Goal: Information Seeking & Learning: Check status

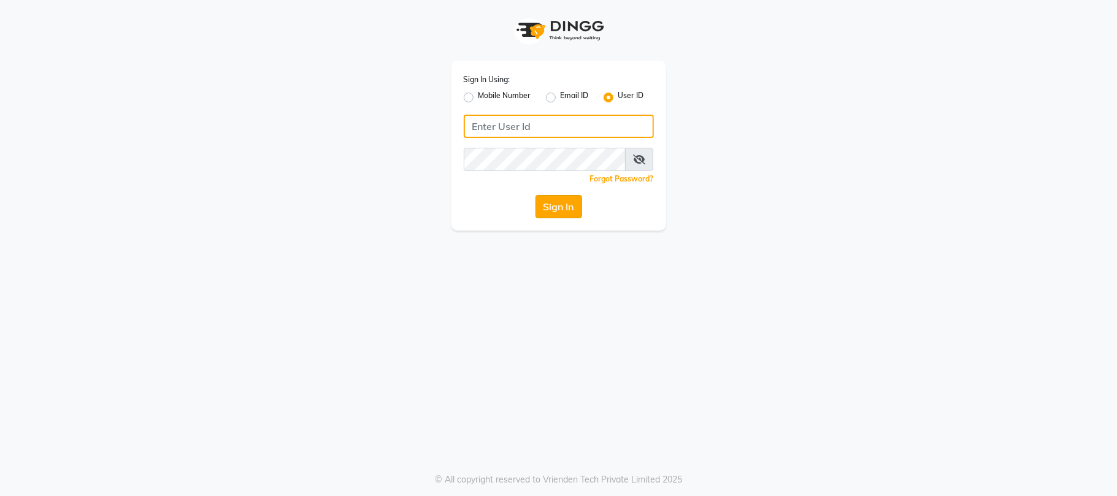
type input "9346469616"
click at [577, 209] on button "Sign In" at bounding box center [559, 206] width 47 height 23
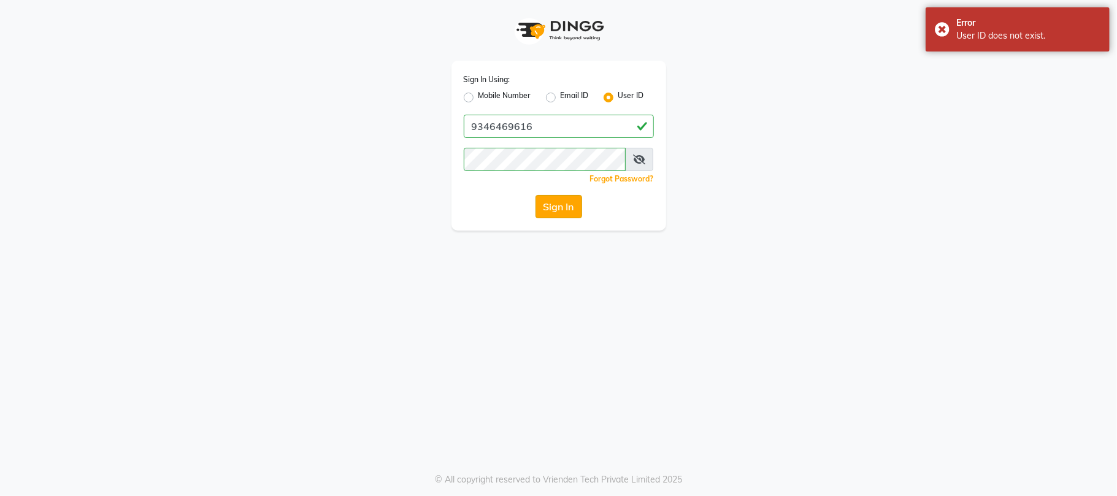
click at [573, 212] on button "Sign In" at bounding box center [559, 206] width 47 height 23
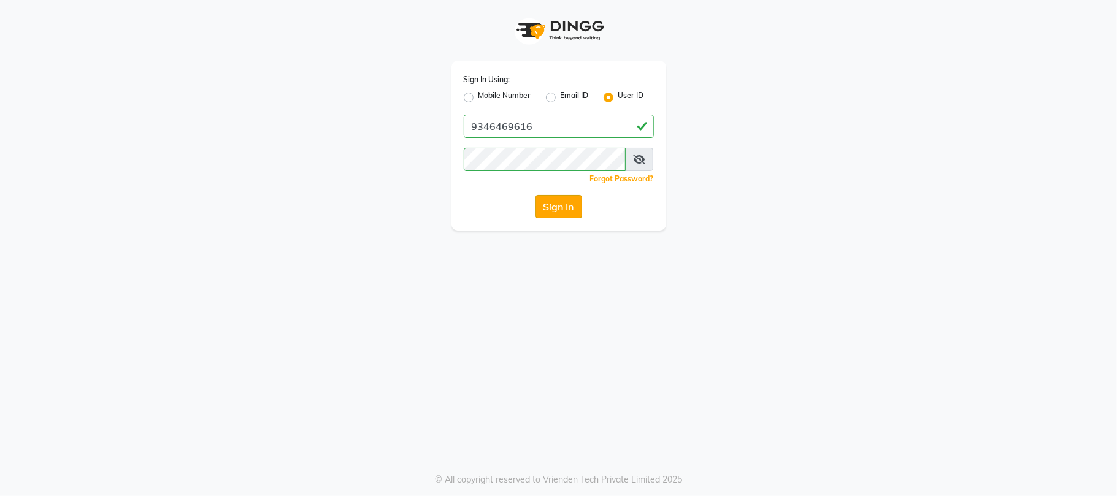
click at [573, 212] on button "Sign In" at bounding box center [559, 206] width 47 height 23
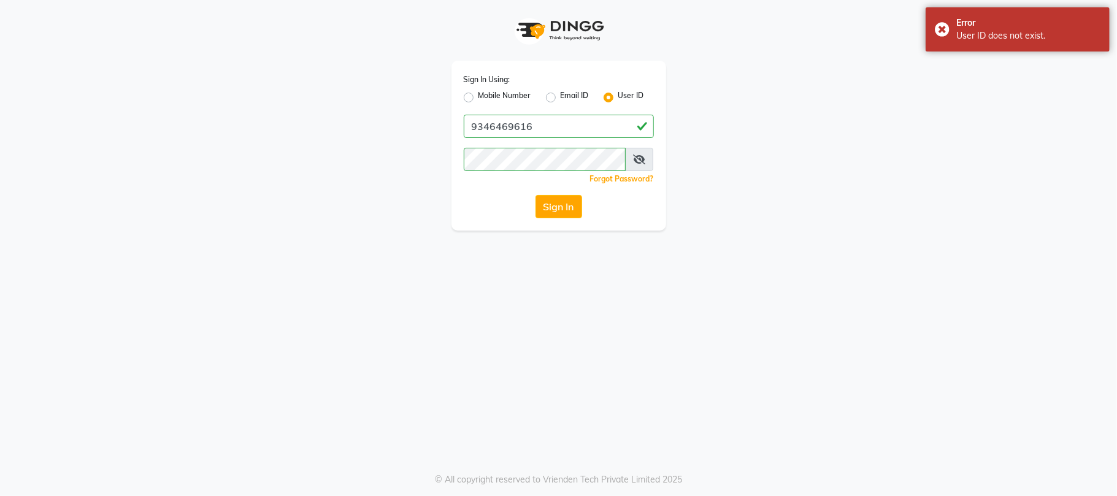
click at [573, 212] on button "Sign In" at bounding box center [559, 206] width 47 height 23
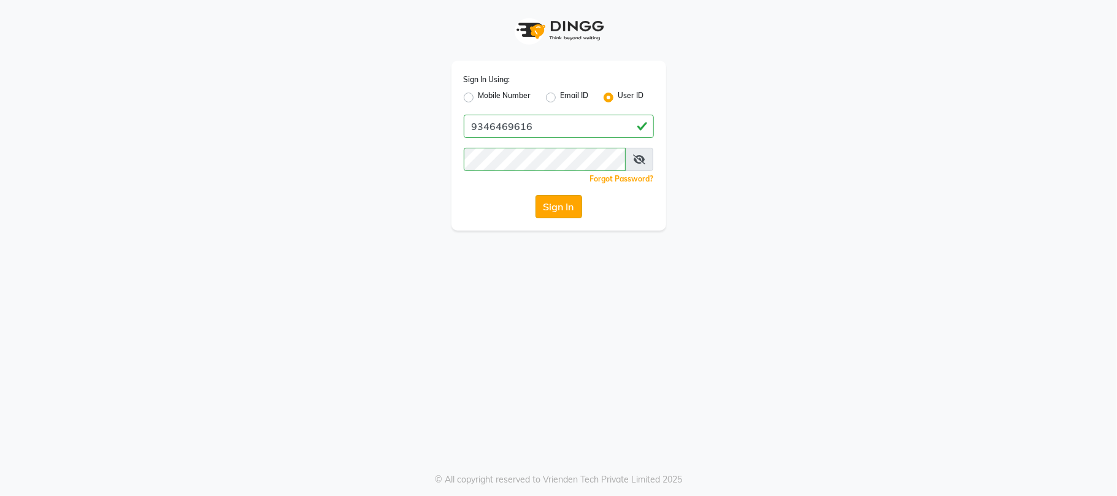
click at [569, 199] on button "Sign In" at bounding box center [559, 206] width 47 height 23
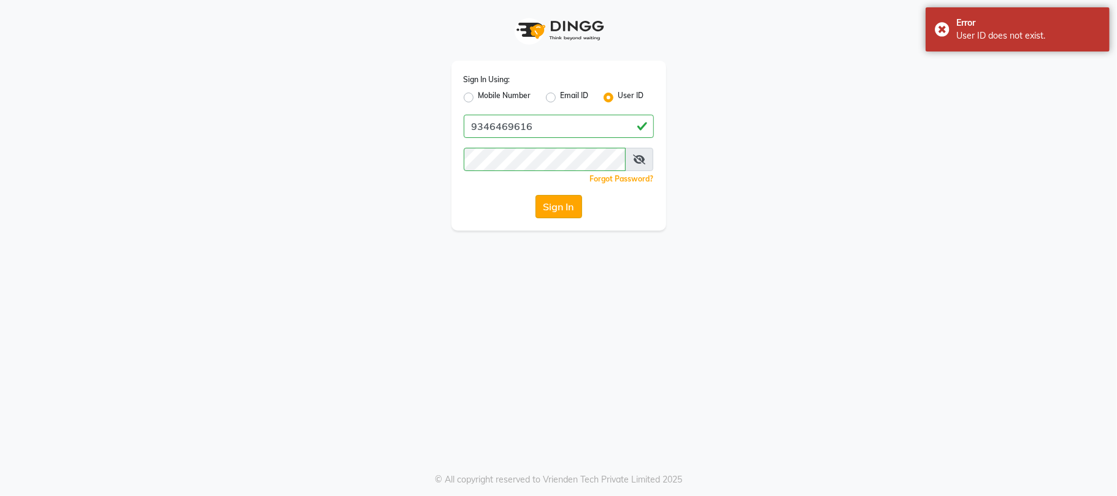
click at [569, 199] on button "Sign In" at bounding box center [559, 206] width 47 height 23
click at [568, 199] on button "Sign In" at bounding box center [559, 206] width 47 height 23
click at [639, 160] on icon at bounding box center [639, 160] width 12 height 10
click at [644, 155] on icon at bounding box center [640, 160] width 11 height 10
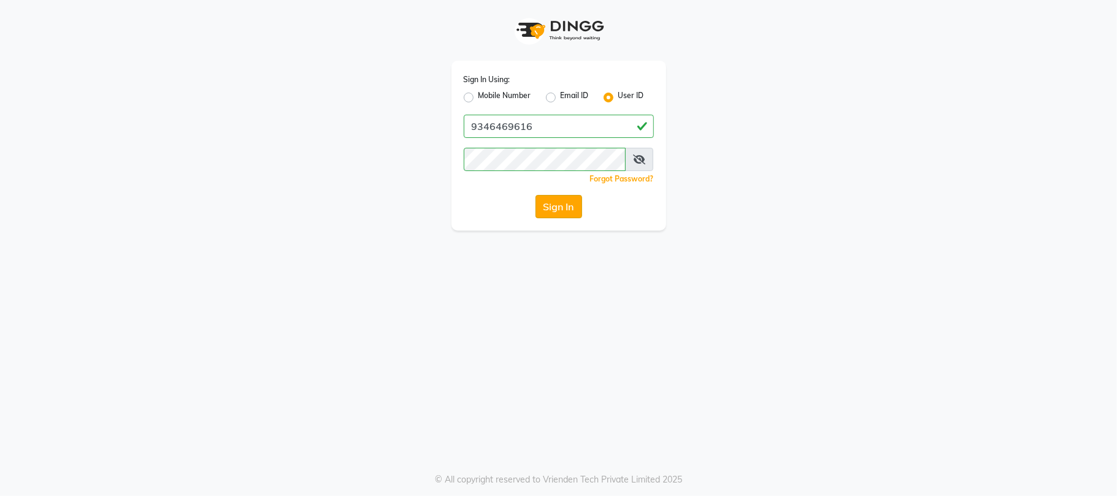
click at [577, 212] on button "Sign In" at bounding box center [559, 206] width 47 height 23
click at [732, 425] on div "Sign In Using: Mobile Number Email ID User ID 9346469616 Remember me Forgot Pas…" at bounding box center [558, 248] width 1117 height 496
click at [560, 209] on button "Sign In" at bounding box center [559, 206] width 47 height 23
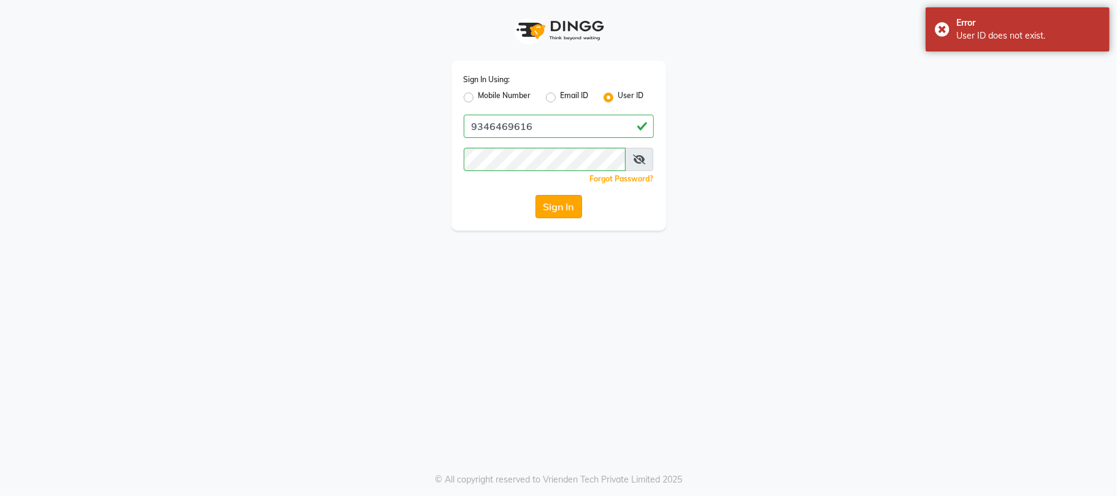
click at [552, 204] on button "Sign In" at bounding box center [559, 206] width 47 height 23
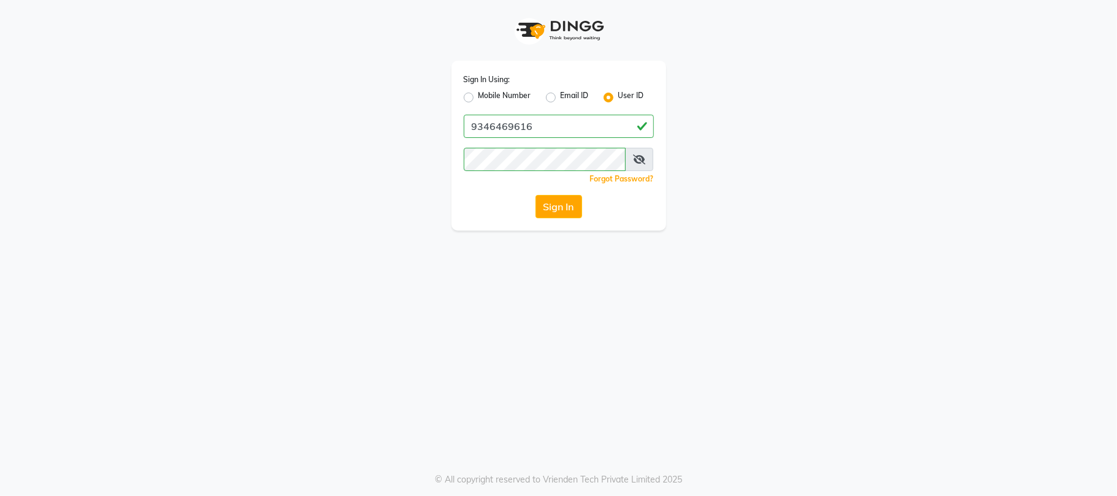
click at [479, 96] on label "Mobile Number" at bounding box center [505, 97] width 53 height 15
click at [479, 96] on input "Mobile Number" at bounding box center [483, 94] width 8 height 8
radio input "true"
radio input "false"
click at [557, 198] on button "Sign In" at bounding box center [559, 206] width 47 height 23
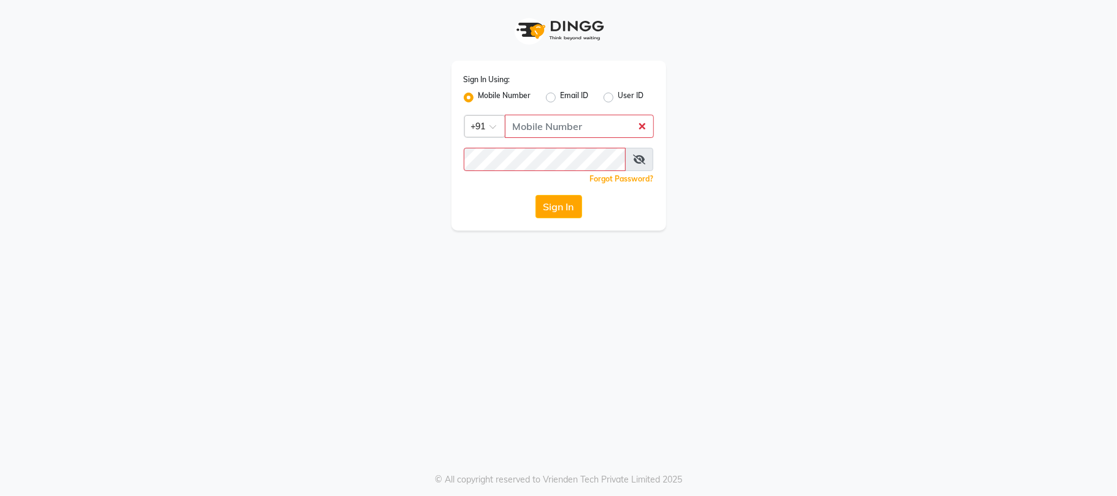
click at [565, 140] on div "Sign In Using: Mobile Number Email ID User ID Country Code × +91 Remember me Fo…" at bounding box center [559, 146] width 215 height 170
click at [544, 128] on input "Username" at bounding box center [579, 126] width 149 height 23
type input "9346469616"
click at [573, 204] on button "Sign In" at bounding box center [559, 206] width 47 height 23
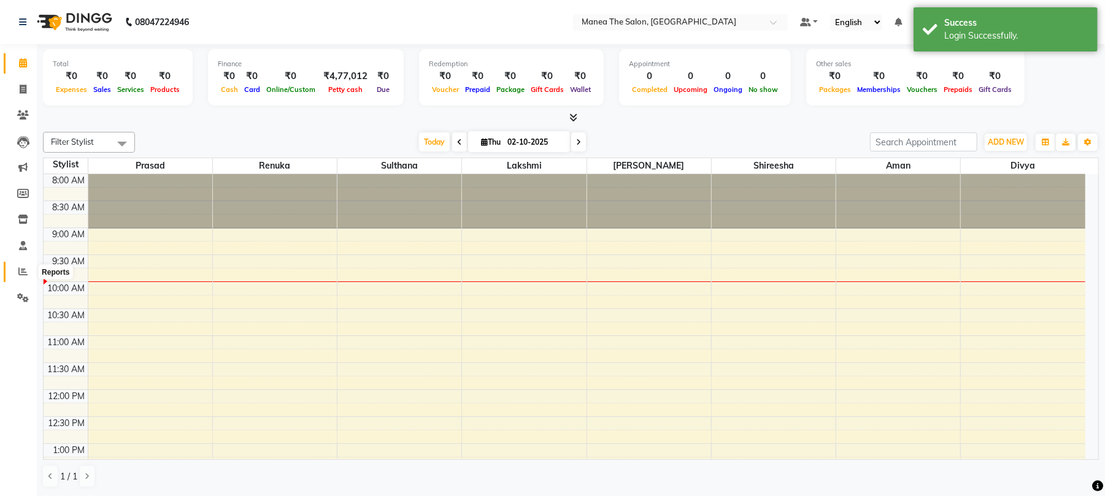
click at [28, 271] on span at bounding box center [22, 272] width 21 height 14
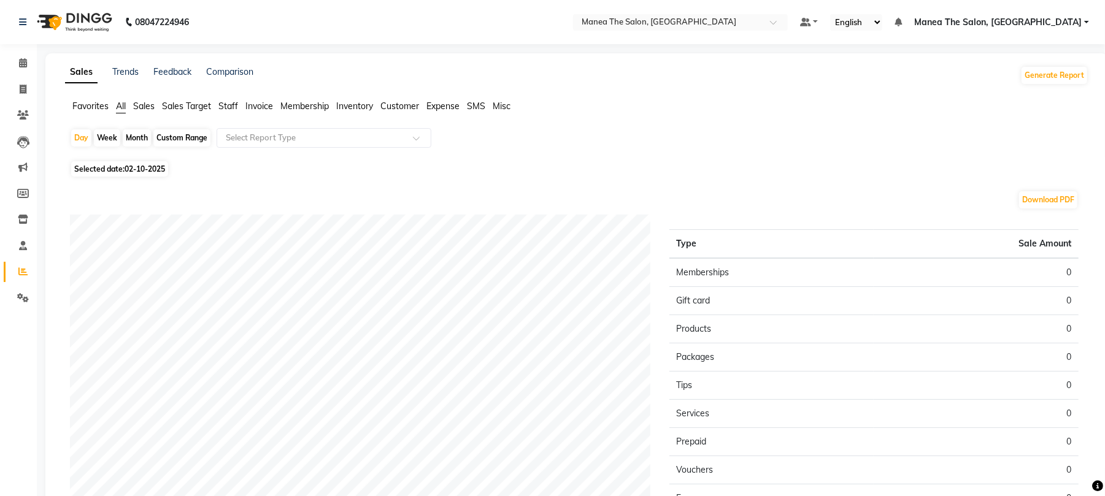
click at [140, 136] on div "Month" at bounding box center [137, 137] width 28 height 17
select select "10"
select select "2025"
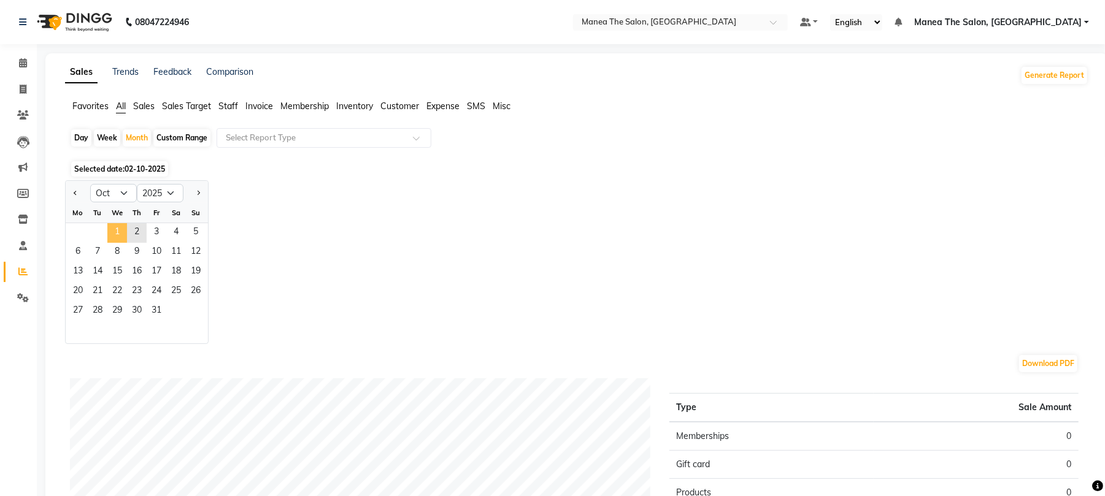
click at [112, 227] on span "1" at bounding box center [117, 233] width 20 height 20
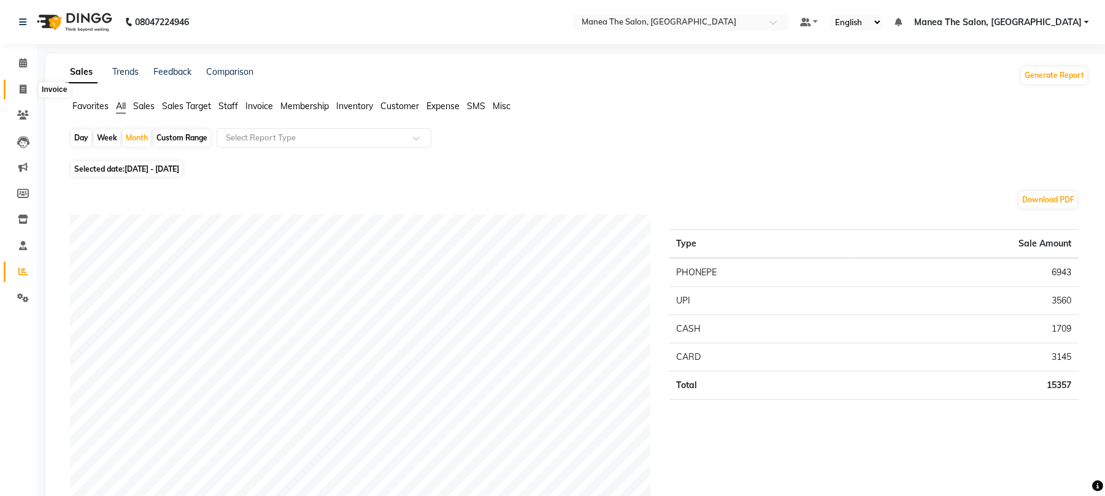
click at [31, 84] on span at bounding box center [22, 90] width 21 height 14
select select "7351"
select select "service"
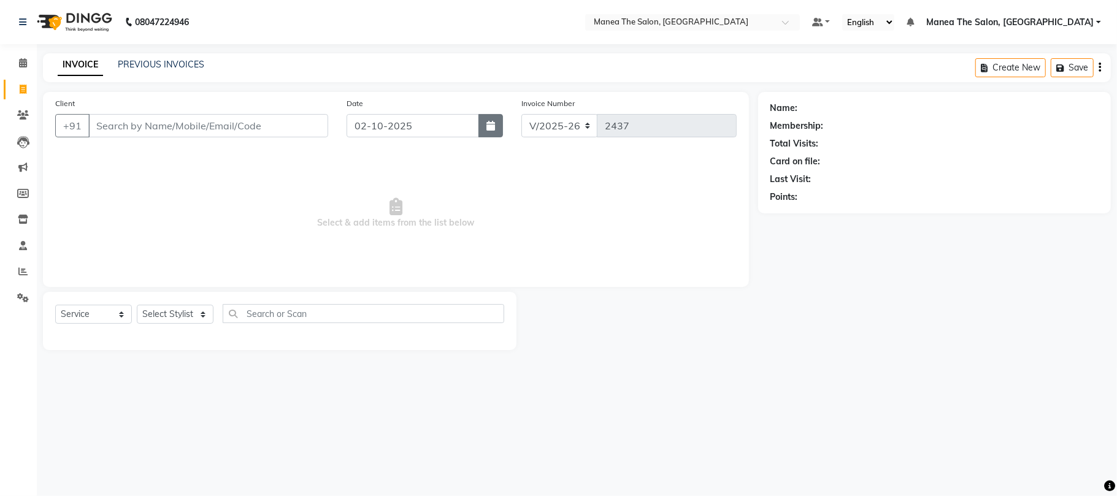
click at [497, 118] on button "button" at bounding box center [491, 125] width 25 height 23
select select "10"
select select "2025"
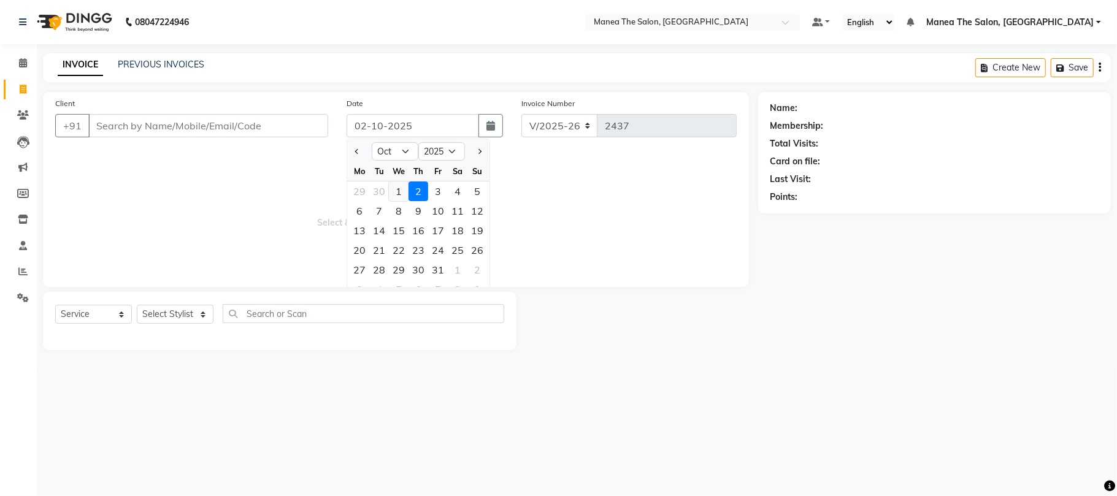
click at [404, 189] on div "1" at bounding box center [399, 192] width 20 height 20
type input "01-10-2025"
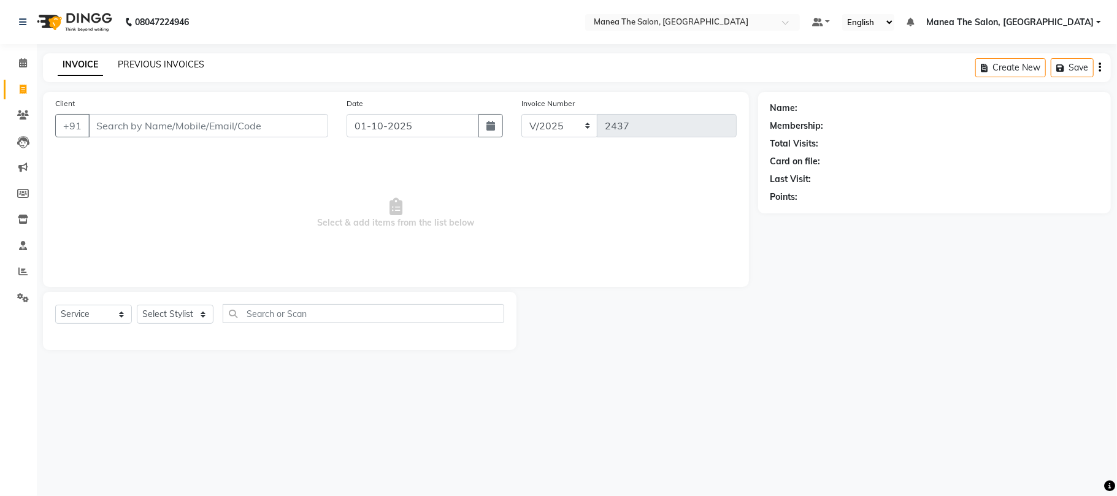
click at [146, 60] on link "PREVIOUS INVOICES" at bounding box center [161, 64] width 87 height 11
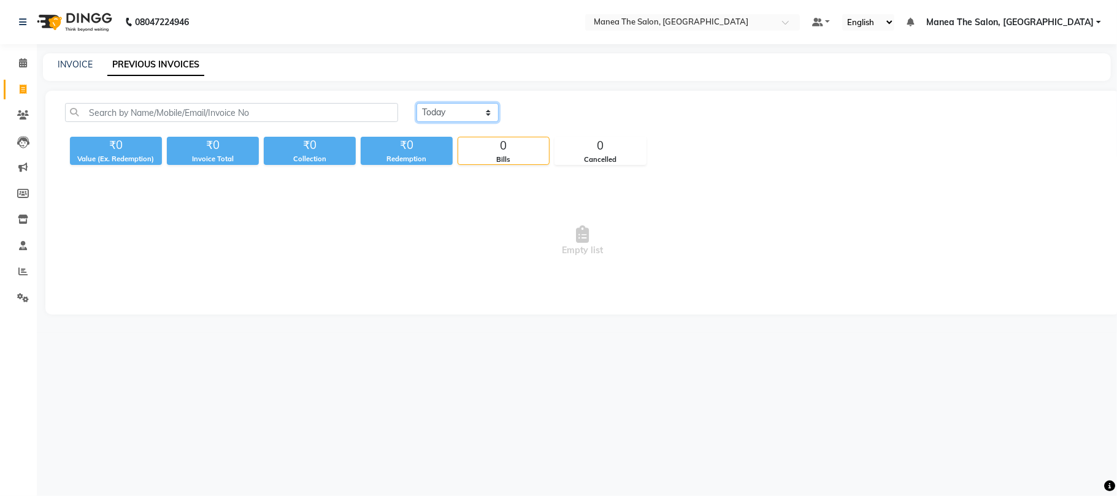
click at [455, 107] on select "[DATE] [DATE] Custom Range" at bounding box center [458, 112] width 82 height 19
select select "[DATE]"
click at [417, 103] on select "[DATE] [DATE] Custom Range" at bounding box center [458, 112] width 82 height 19
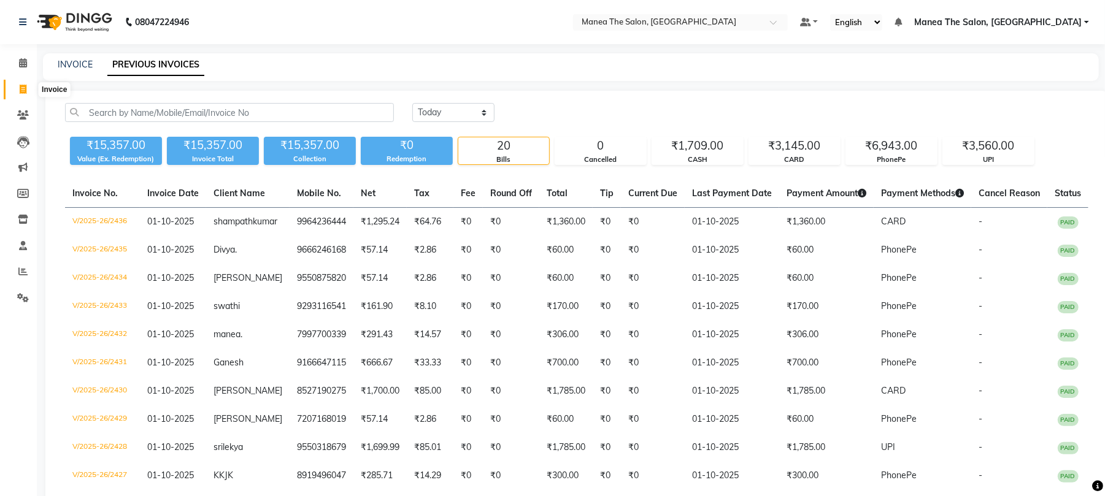
click at [23, 87] on icon at bounding box center [23, 89] width 7 height 9
select select "service"
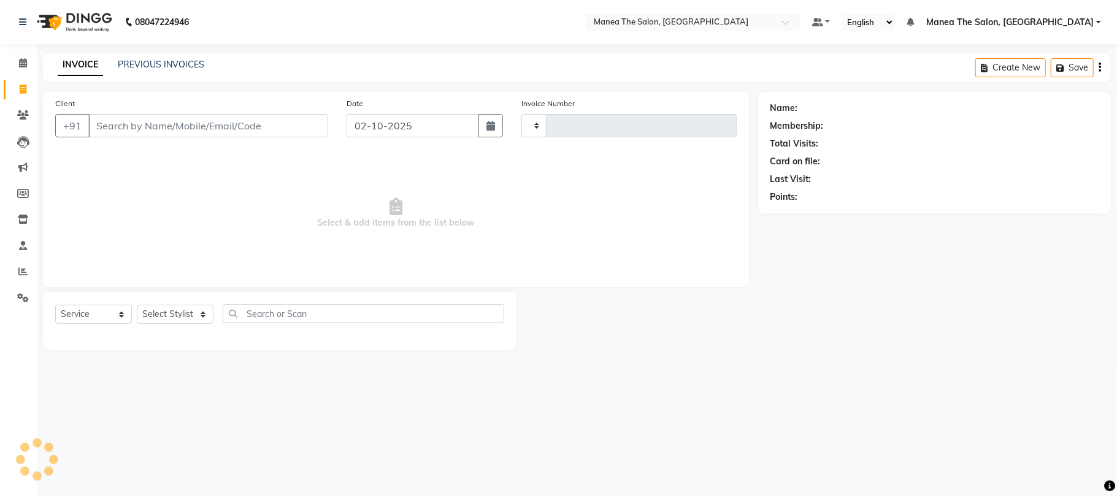
type input "2437"
select select "7351"
click at [147, 133] on input "Client" at bounding box center [208, 125] width 240 height 23
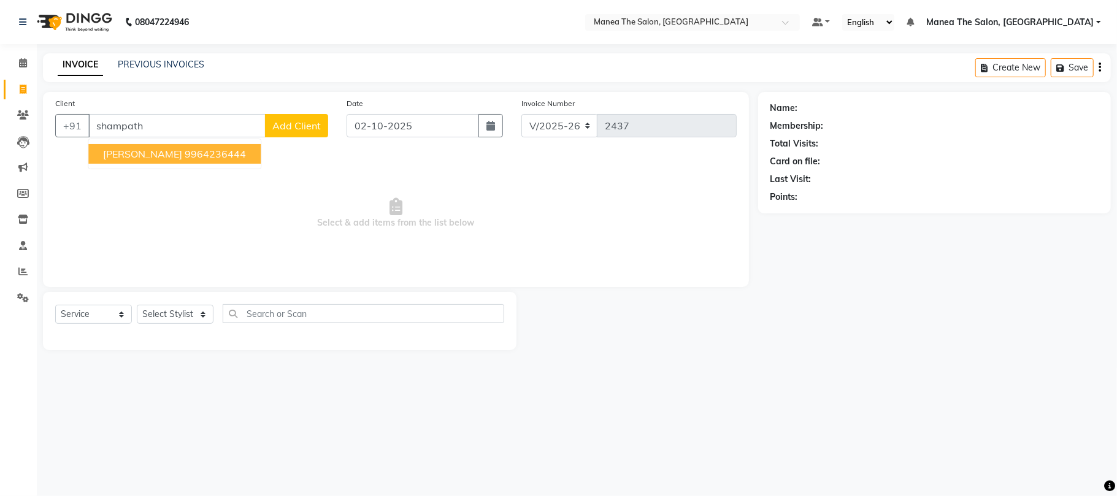
click at [185, 150] on button "[PERSON_NAME] 9964236444" at bounding box center [174, 154] width 172 height 20
type input "9964236444"
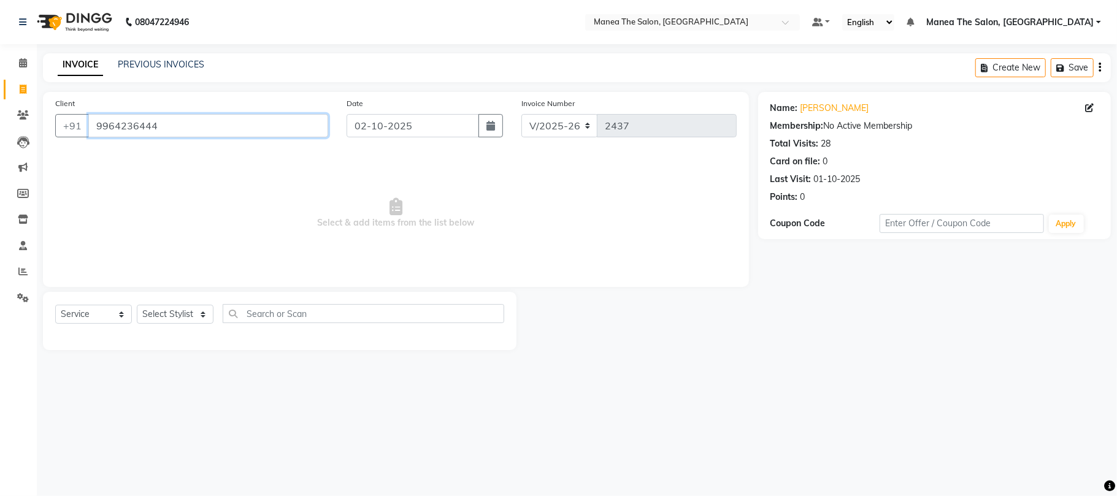
click at [200, 121] on input "9964236444" at bounding box center [208, 125] width 240 height 23
click at [183, 55] on div "INVOICE PREVIOUS INVOICES Create New Save" at bounding box center [577, 67] width 1068 height 29
click at [180, 64] on link "PREVIOUS INVOICES" at bounding box center [161, 64] width 87 height 11
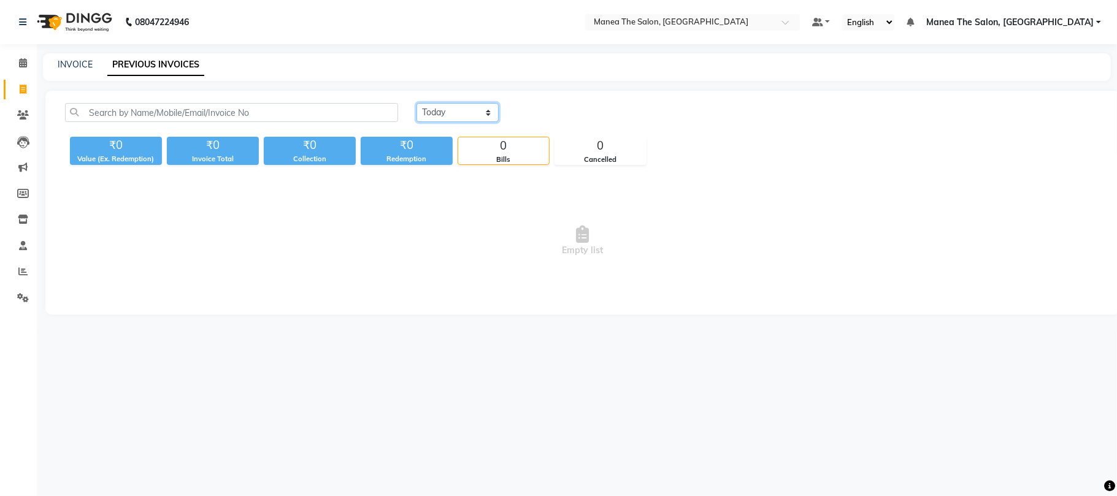
click at [467, 112] on select "[DATE] [DATE] Custom Range" at bounding box center [458, 112] width 82 height 19
select select "[DATE]"
click at [417, 103] on select "[DATE] [DATE] Custom Range" at bounding box center [458, 112] width 82 height 19
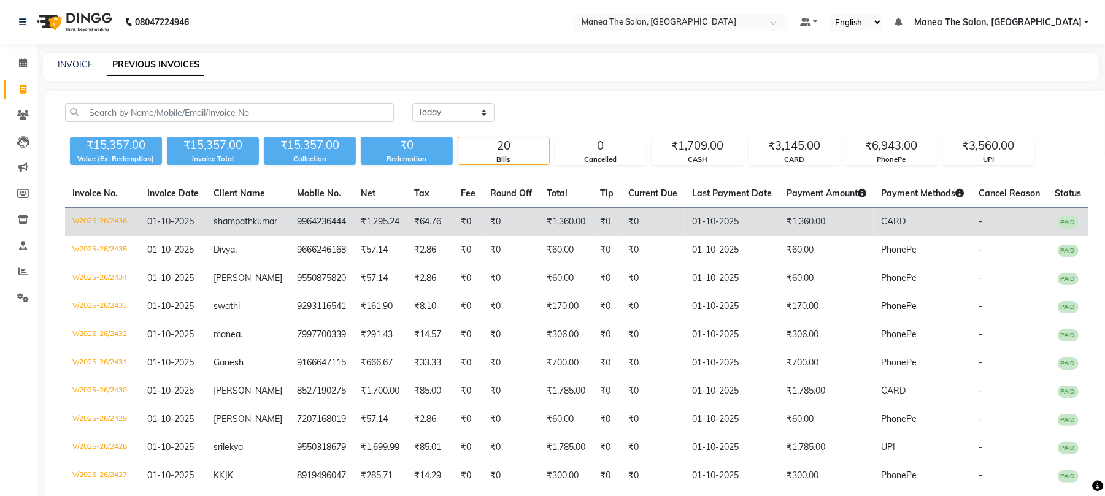
click at [253, 227] on span "kumar" at bounding box center [265, 221] width 25 height 11
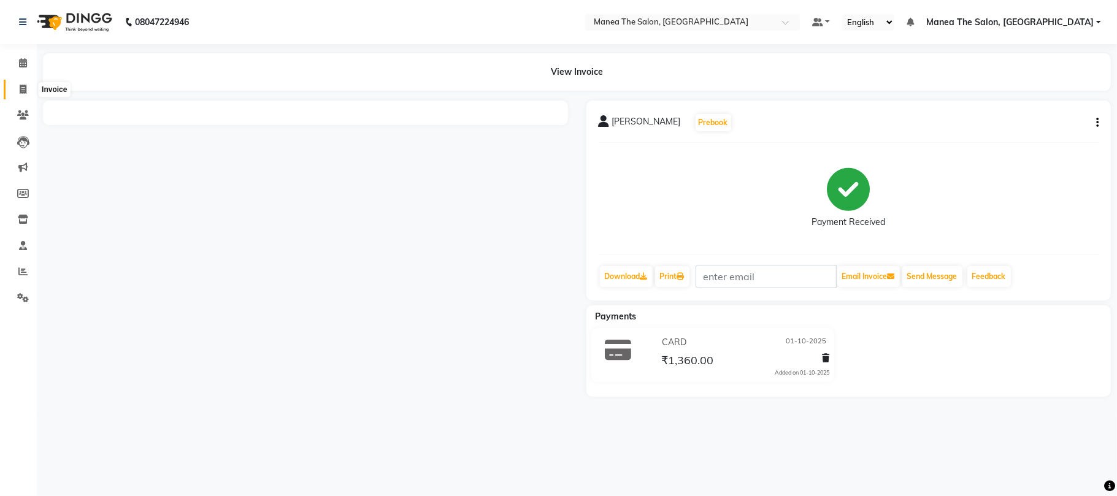
click at [18, 93] on span at bounding box center [22, 90] width 21 height 14
select select "7351"
select select "service"
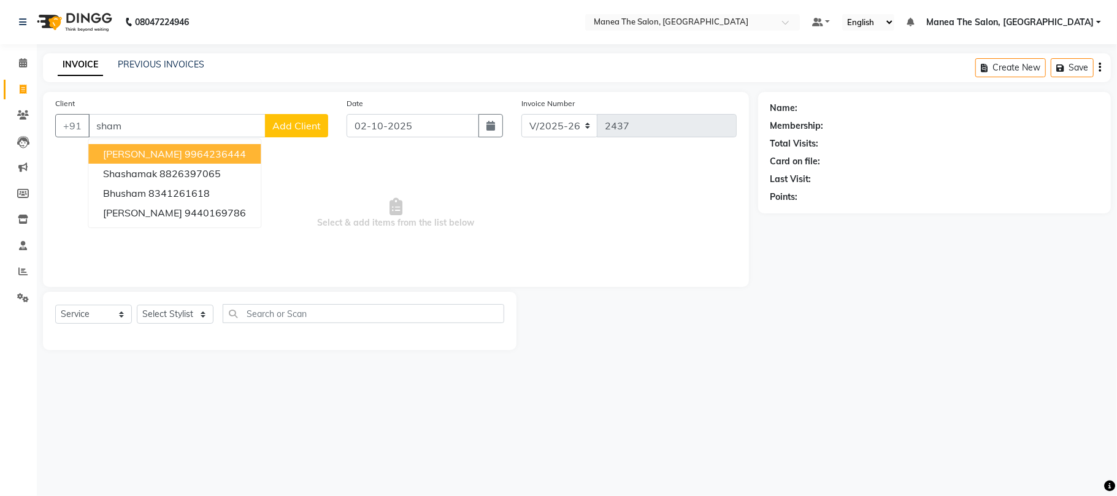
click at [190, 150] on ngb-highlight "9964236444" at bounding box center [215, 154] width 61 height 12
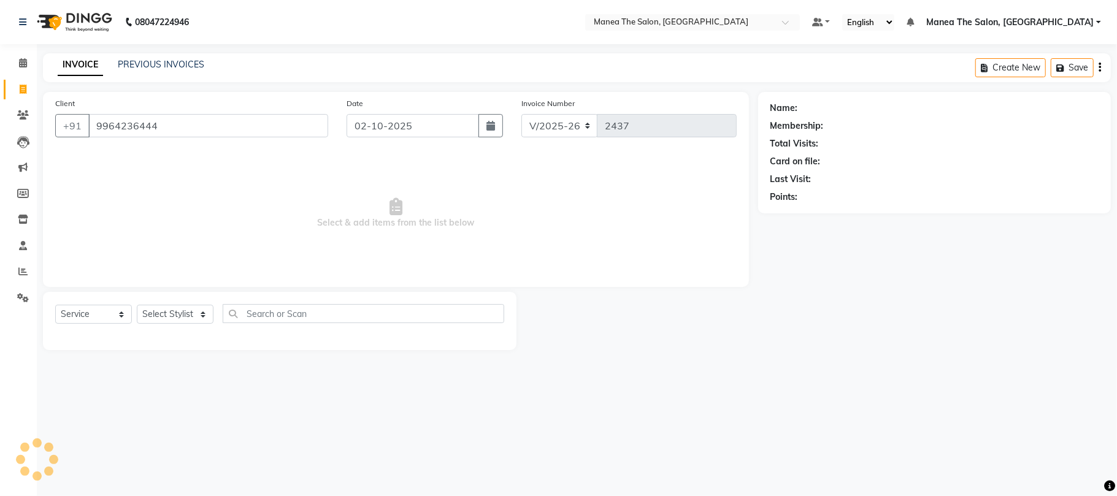
type input "9964236444"
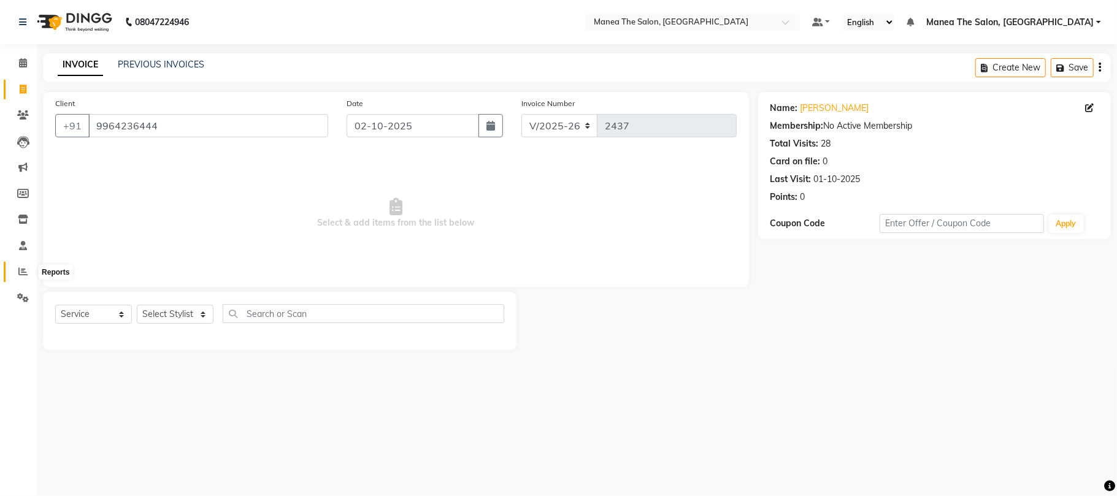
click at [15, 276] on span at bounding box center [22, 272] width 21 height 14
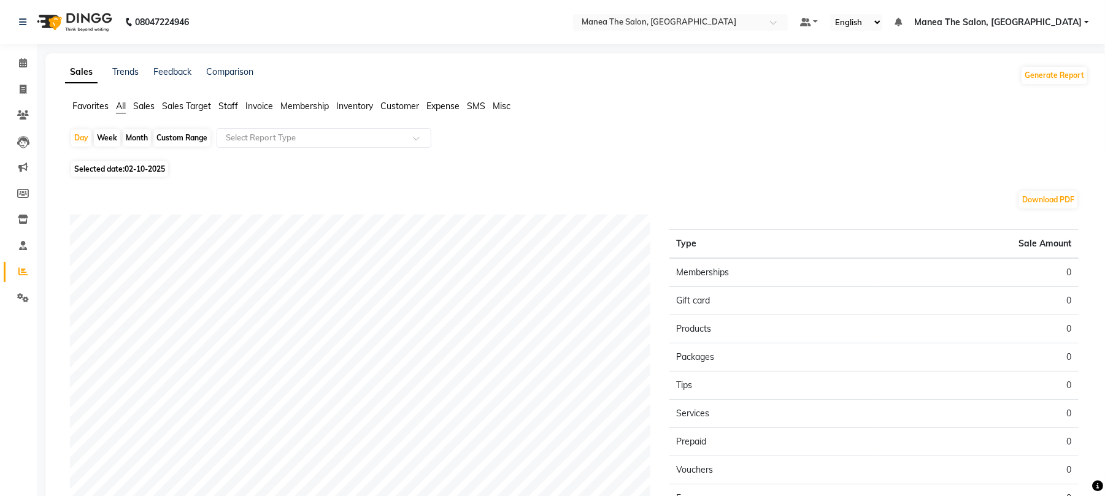
click at [413, 104] on span "Customer" at bounding box center [399, 106] width 39 height 11
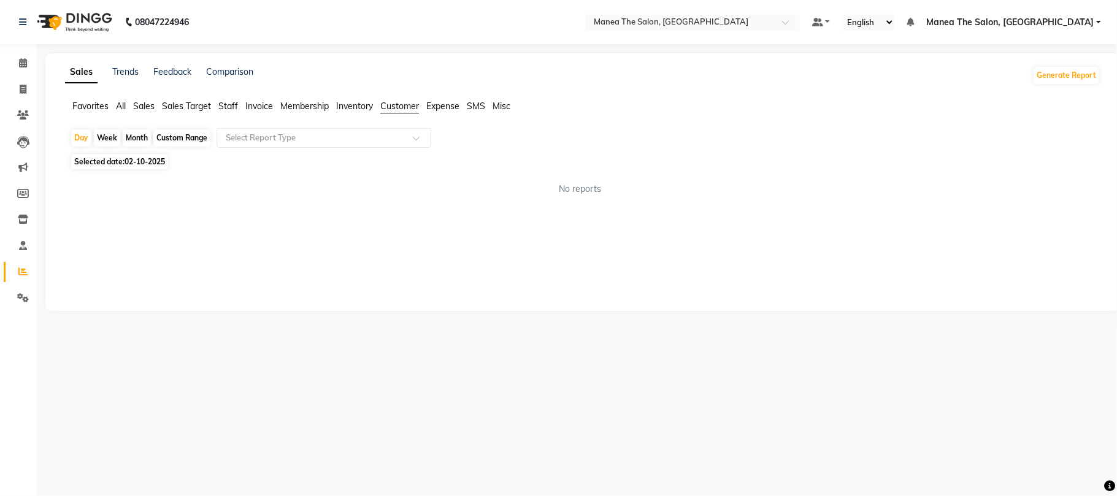
click at [406, 101] on span "Customer" at bounding box center [399, 106] width 39 height 11
click at [98, 143] on div "Week" at bounding box center [107, 137] width 26 height 17
select select "10"
select select "2025"
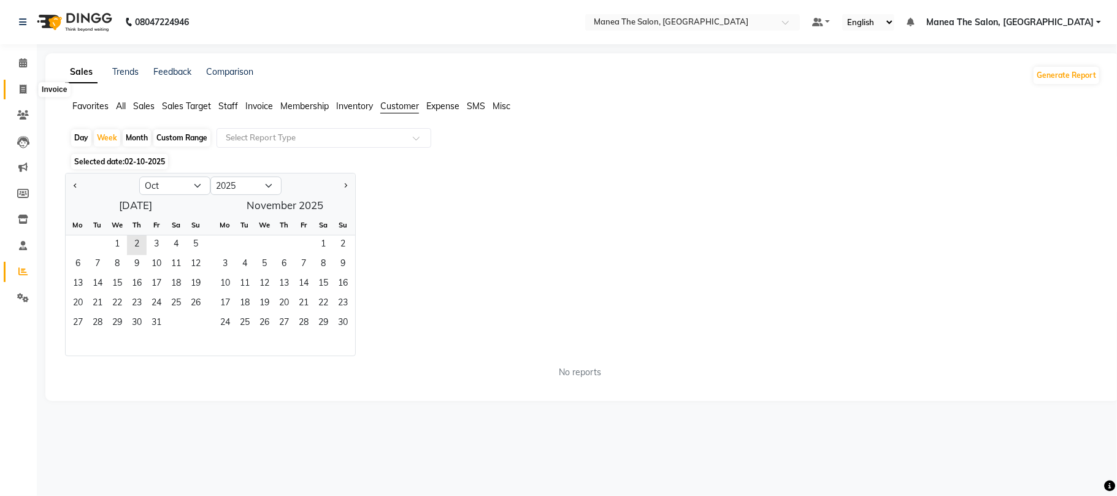
click at [32, 88] on span at bounding box center [22, 90] width 21 height 14
select select "service"
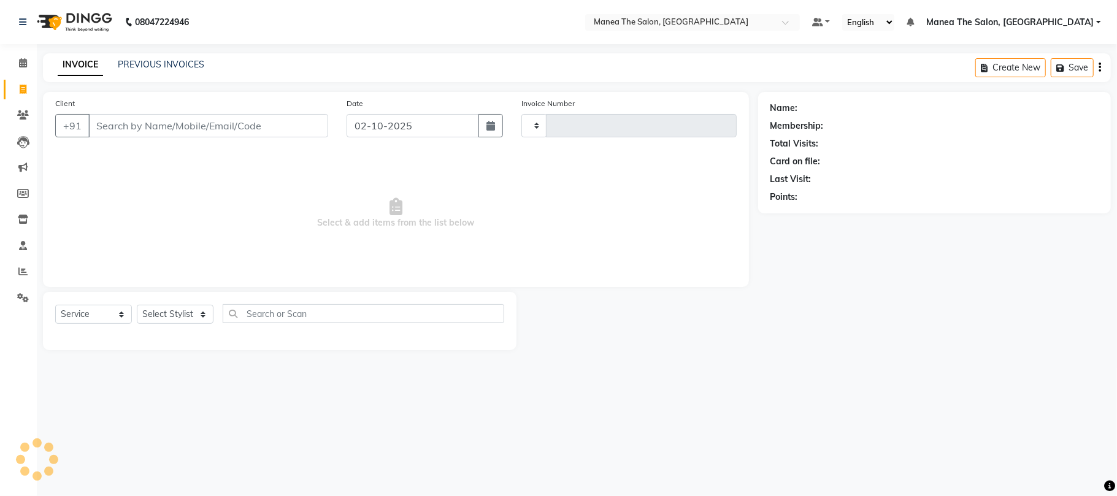
type input "2437"
select select "7351"
click at [23, 117] on icon at bounding box center [23, 114] width 12 height 9
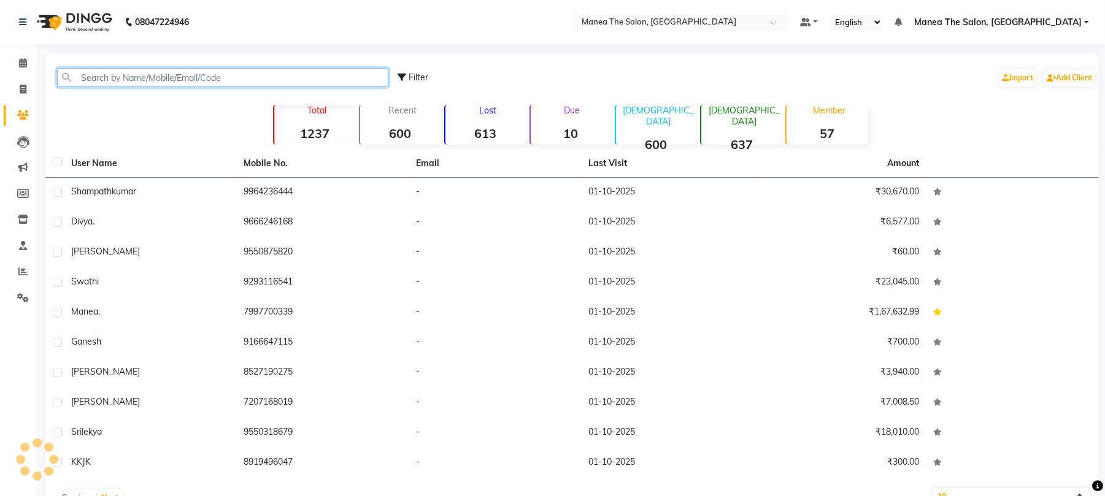
click at [175, 75] on input "text" at bounding box center [222, 77] width 331 height 19
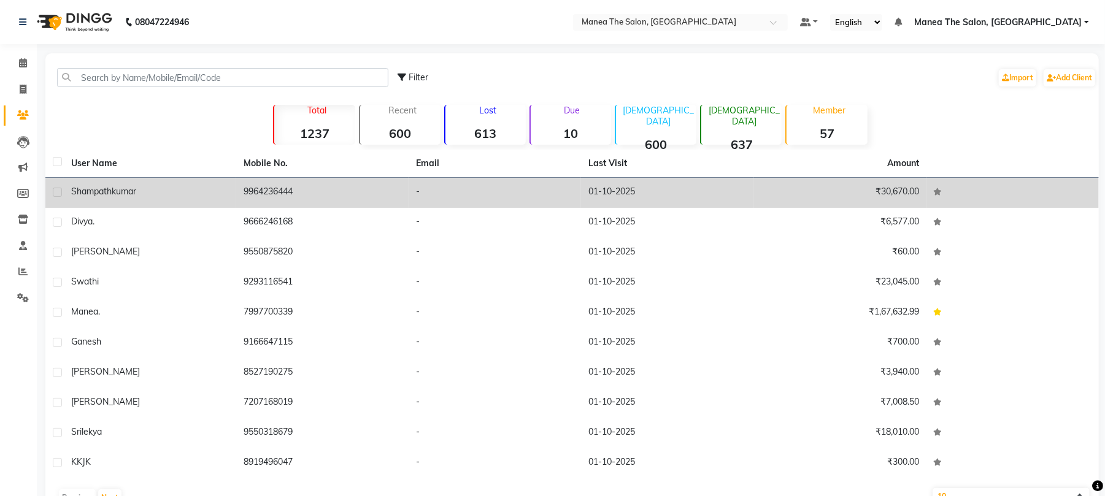
click at [225, 184] on td "shampath kumar" at bounding box center [150, 193] width 172 height 30
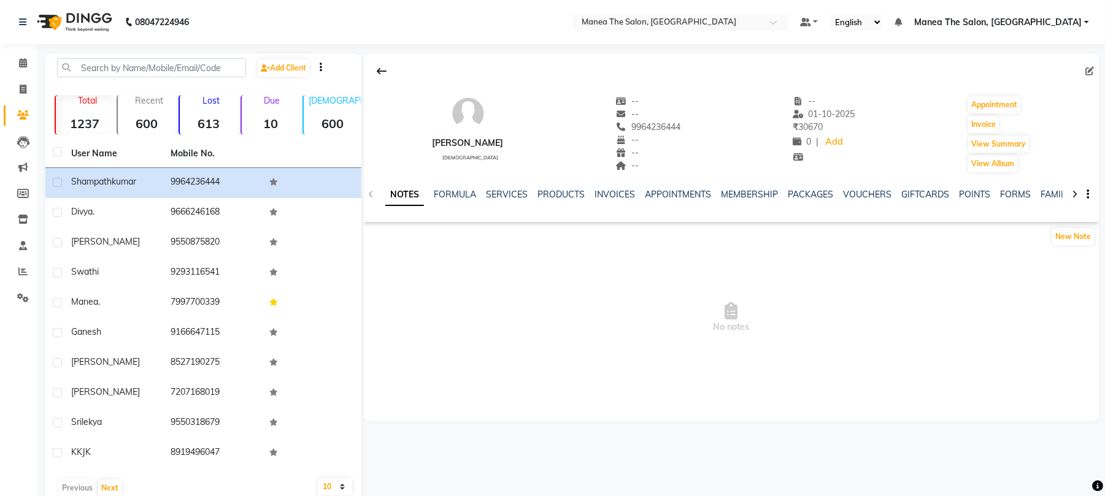
scroll to position [25, 0]
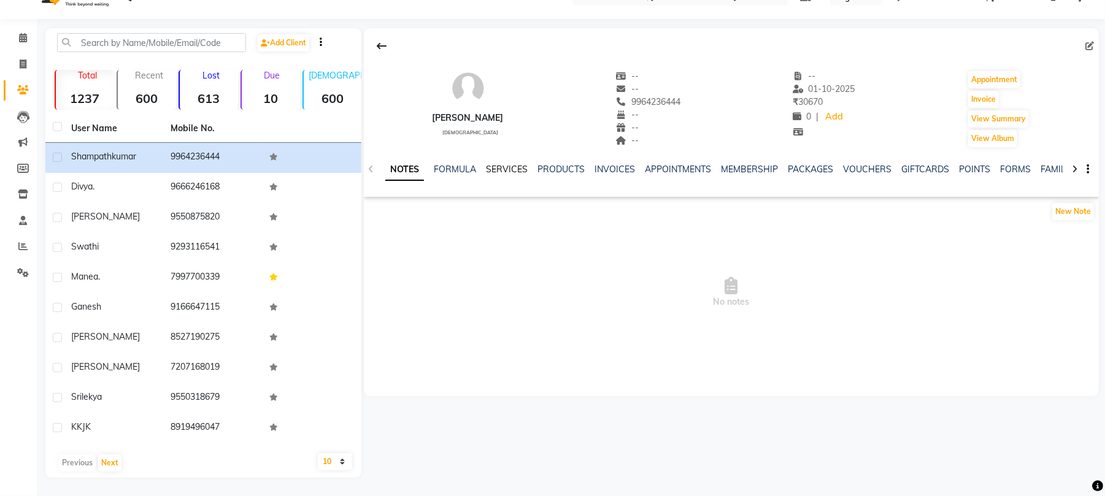
click at [496, 168] on link "SERVICES" at bounding box center [507, 169] width 42 height 11
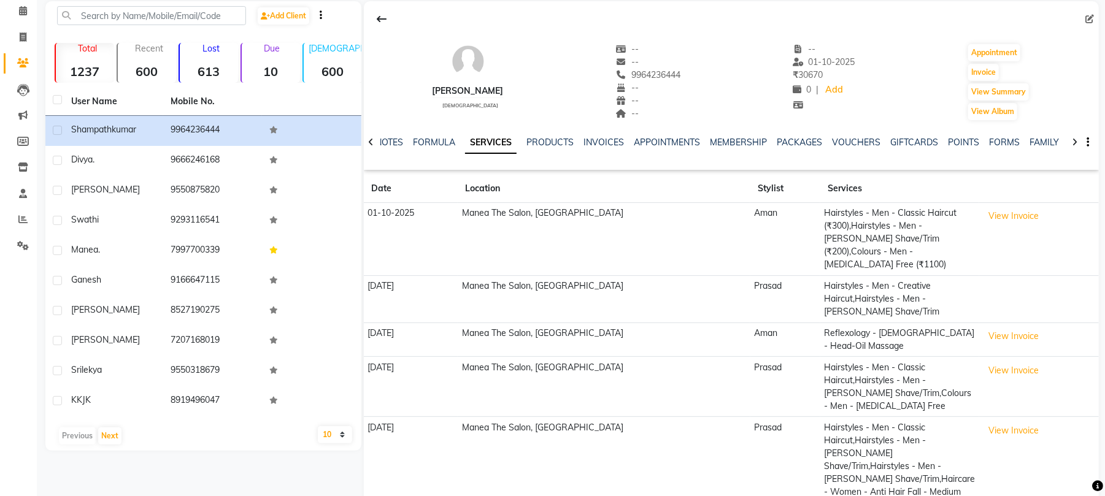
scroll to position [81, 0]
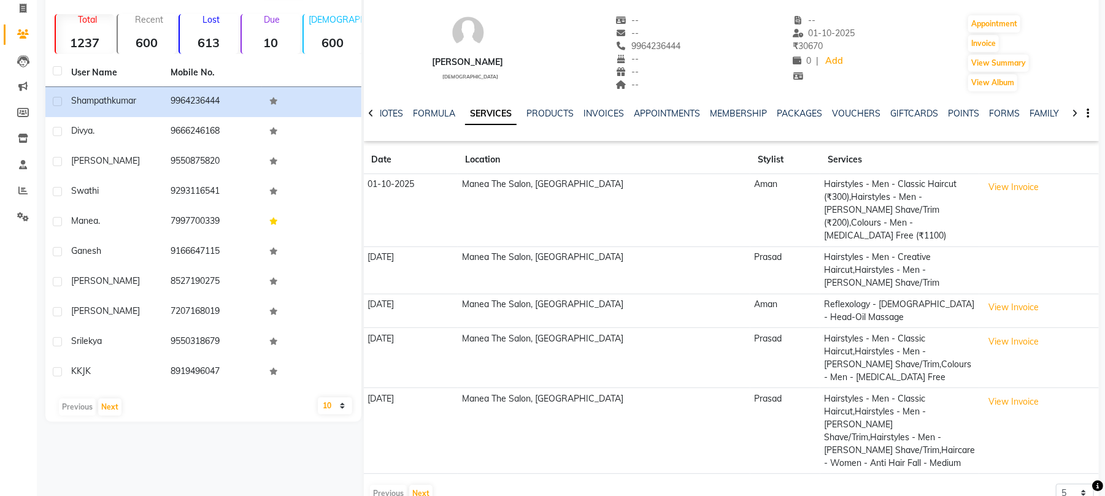
click at [869, 260] on td "Hairstyles - Men - Creative Haircut,Hairstyles - Men - Beard Shave/Trim" at bounding box center [899, 270] width 159 height 47
click at [837, 256] on td "Hairstyles - Men - Creative Haircut,Hairstyles - Men - Beard Shave/Trim" at bounding box center [899, 270] width 159 height 47
click at [751, 258] on td "Prasad" at bounding box center [786, 270] width 70 height 47
click at [997, 261] on td at bounding box center [1039, 270] width 120 height 47
drag, startPoint x: 506, startPoint y: 282, endPoint x: 544, endPoint y: 279, distance: 38.2
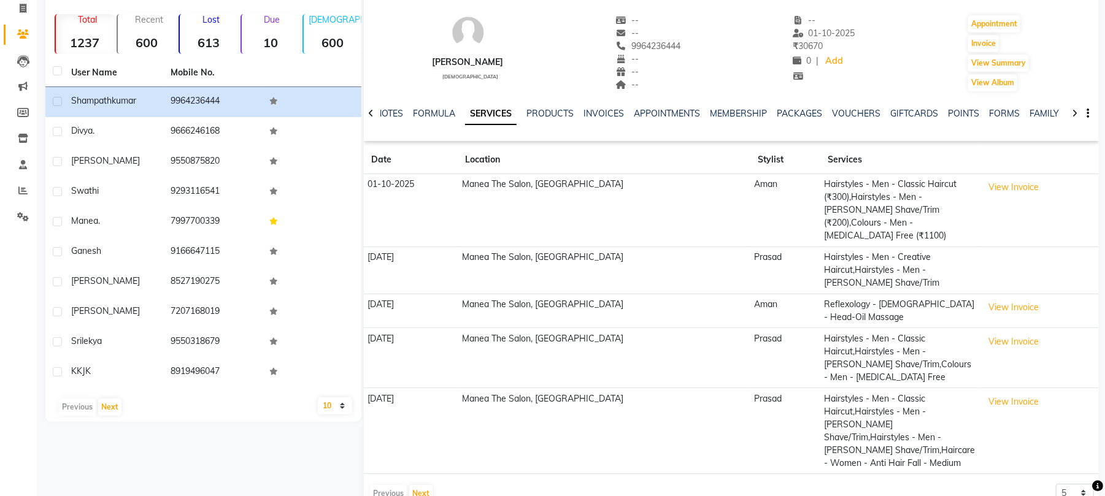
click at [528, 280] on tbody "01-10-2025 Manea The Salon, Chandanagar Aman Hairstyles - Men - Classic Haircut…" at bounding box center [731, 324] width 735 height 300
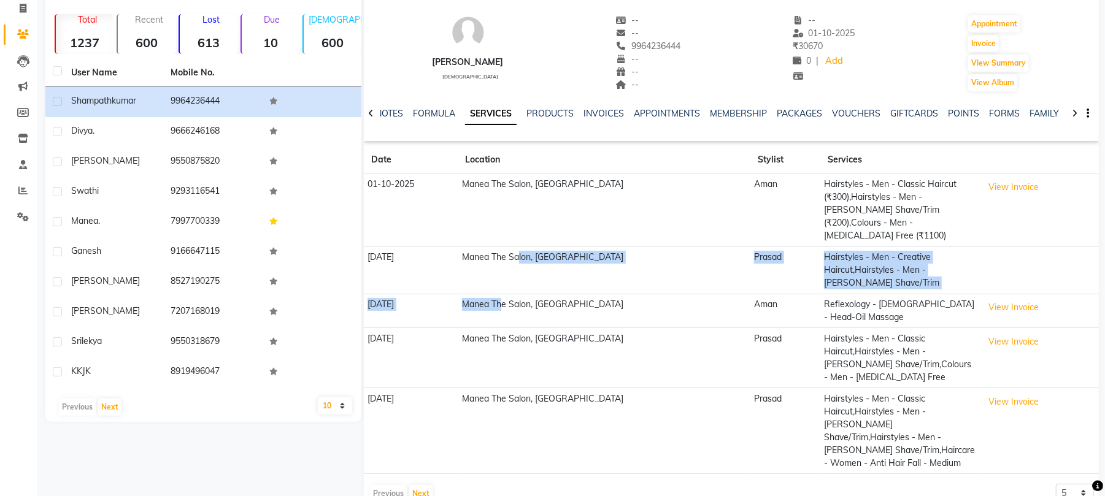
click at [1036, 247] on td at bounding box center [1039, 270] width 120 height 47
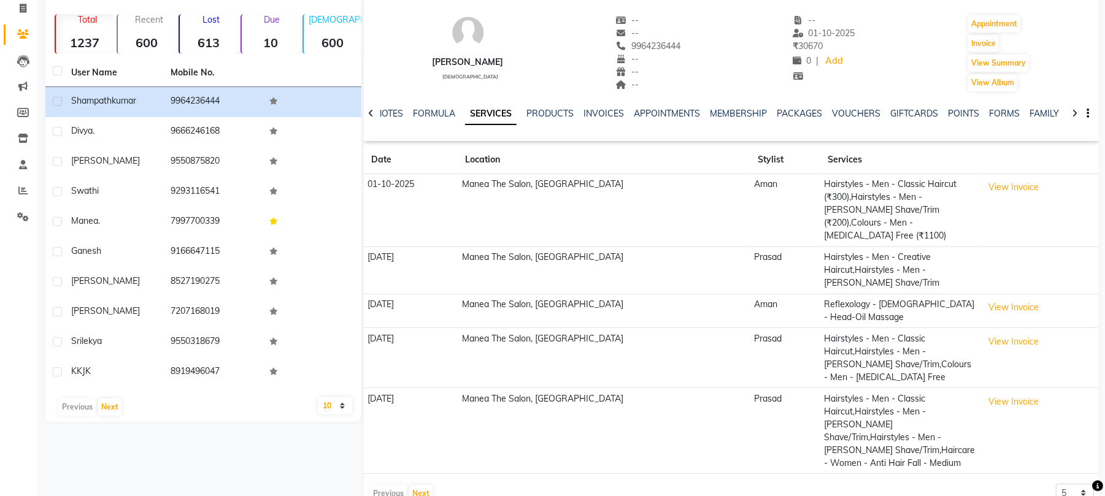
click at [369, 111] on icon at bounding box center [371, 113] width 6 height 9
click at [409, 114] on link "NOTES" at bounding box center [399, 113] width 28 height 11
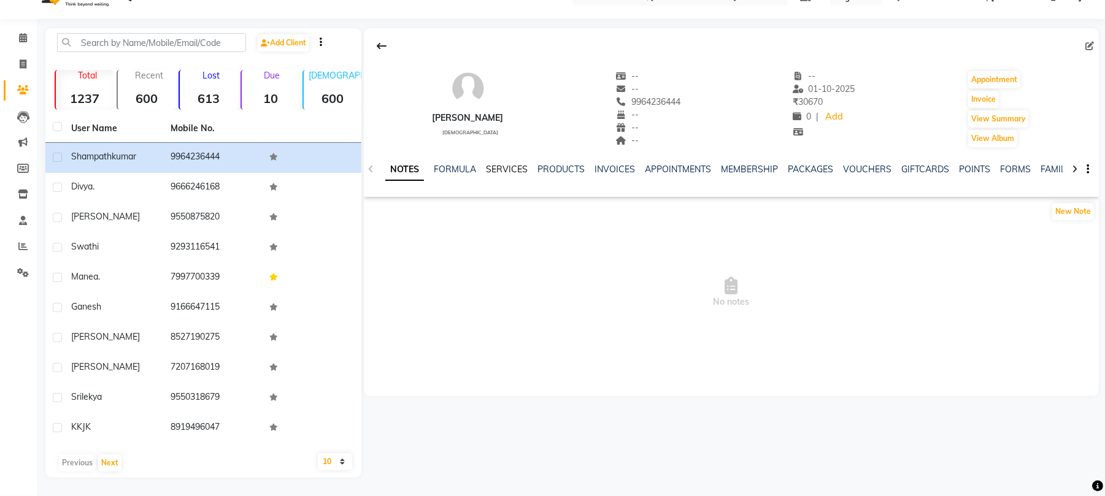
click at [498, 172] on link "SERVICES" at bounding box center [507, 169] width 42 height 11
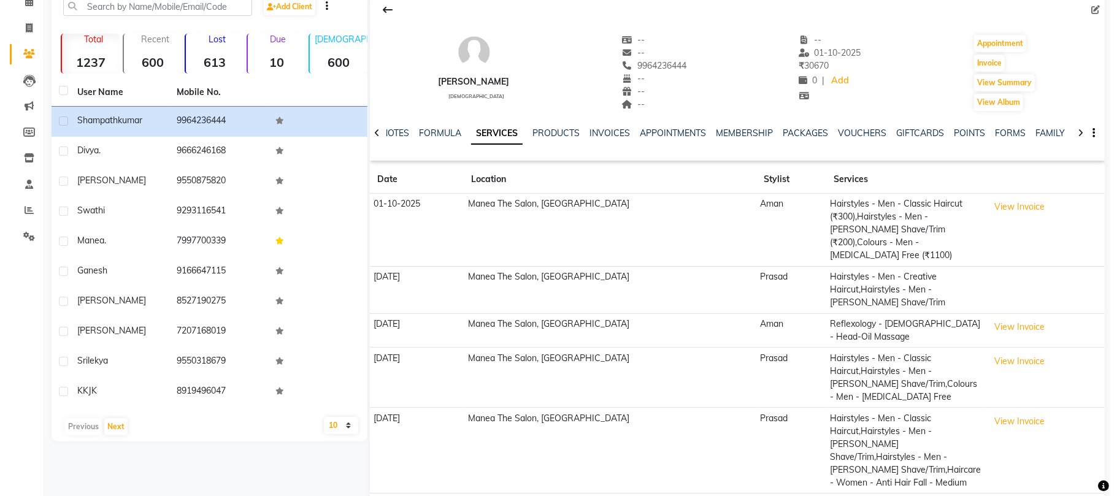
scroll to position [81, 0]
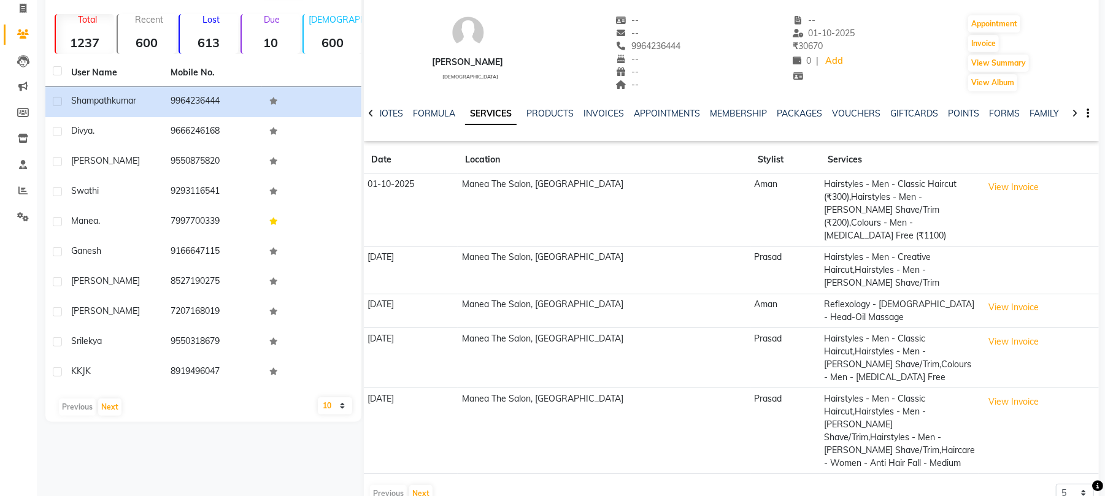
click at [998, 257] on td at bounding box center [1039, 270] width 120 height 47
click at [627, 263] on td "Manea The Salon, [GEOGRAPHIC_DATA]" at bounding box center [604, 270] width 292 height 47
click at [641, 253] on td "Manea The Salon, [GEOGRAPHIC_DATA]" at bounding box center [604, 270] width 292 height 47
click at [999, 393] on button "View Invoice" at bounding box center [1013, 402] width 61 height 19
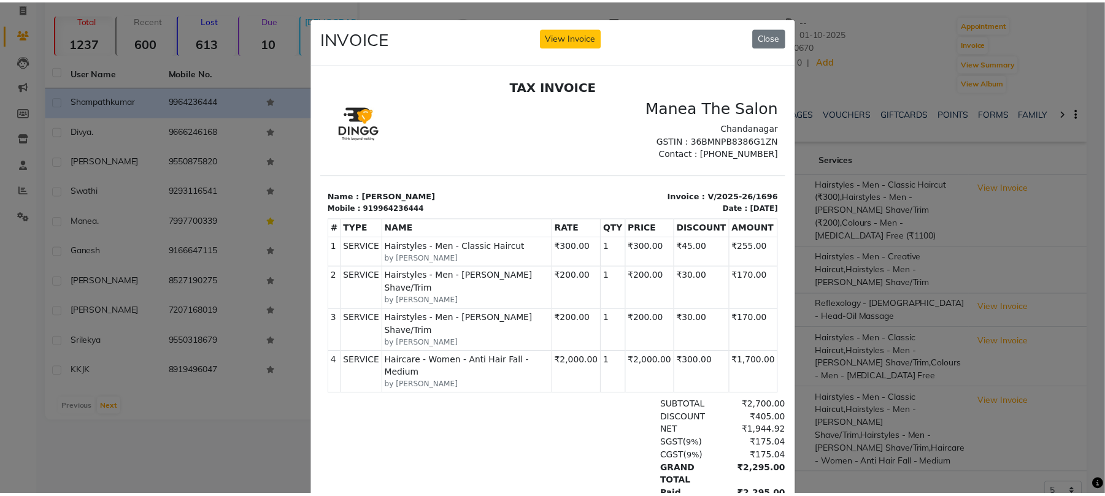
scroll to position [10, 0]
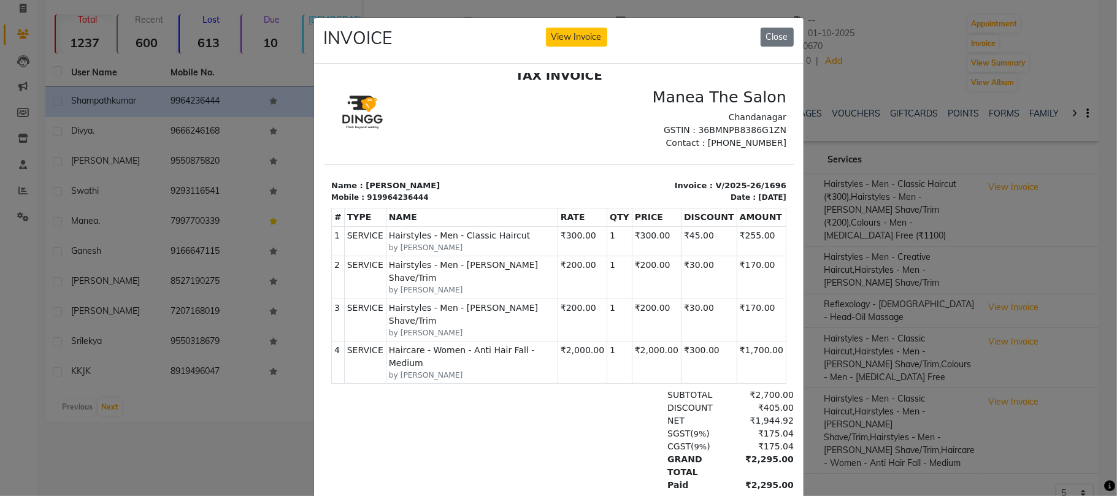
click at [1032, 245] on ngb-modal-window "INVOICE View Invoice Close" at bounding box center [558, 248] width 1117 height 496
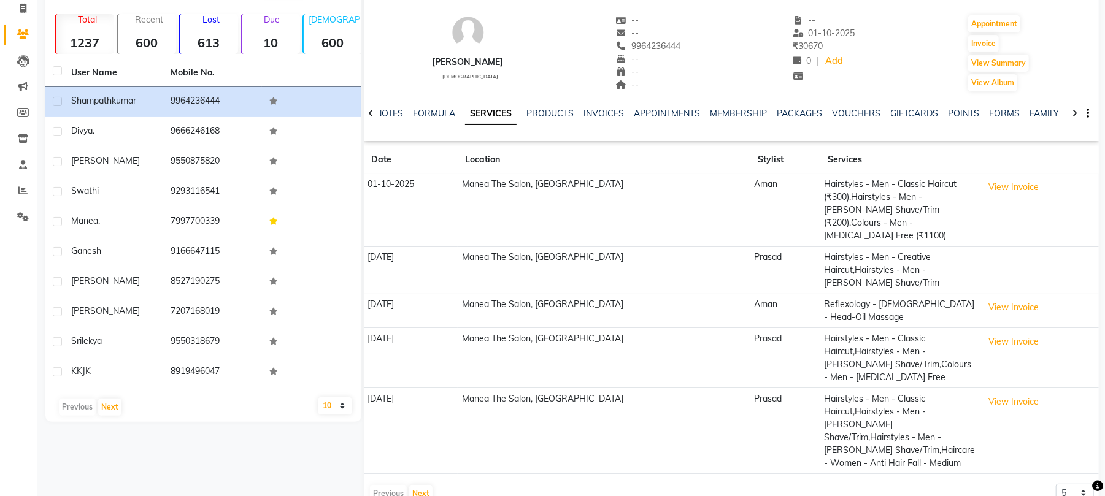
click at [979, 251] on td at bounding box center [1039, 270] width 120 height 47
click at [962, 249] on td "Hairstyles - Men - Creative Haircut,Hairstyles - Men - Beard Shave/Trim" at bounding box center [899, 270] width 159 height 47
drag, startPoint x: 782, startPoint y: 259, endPoint x: 924, endPoint y: 258, distance: 142.4
click at [801, 258] on tr "11-09-2025 Manea The Salon, Chandanagar Prasad Hairstyles - Men - Creative Hair…" at bounding box center [731, 270] width 735 height 47
click at [958, 261] on td "Hairstyles - Men - Creative Haircut,Hairstyles - Men - Beard Shave/Trim" at bounding box center [899, 270] width 159 height 47
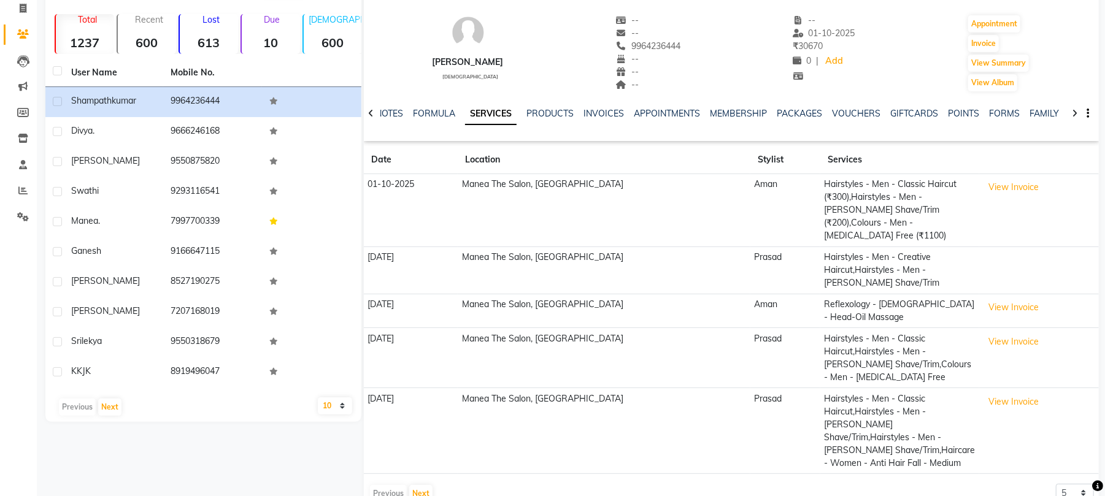
click at [1010, 258] on td at bounding box center [1039, 270] width 120 height 47
drag, startPoint x: 1010, startPoint y: 258, endPoint x: 676, endPoint y: 259, distance: 334.4
click at [676, 259] on td "Manea The Salon, [GEOGRAPHIC_DATA]" at bounding box center [604, 270] width 292 height 47
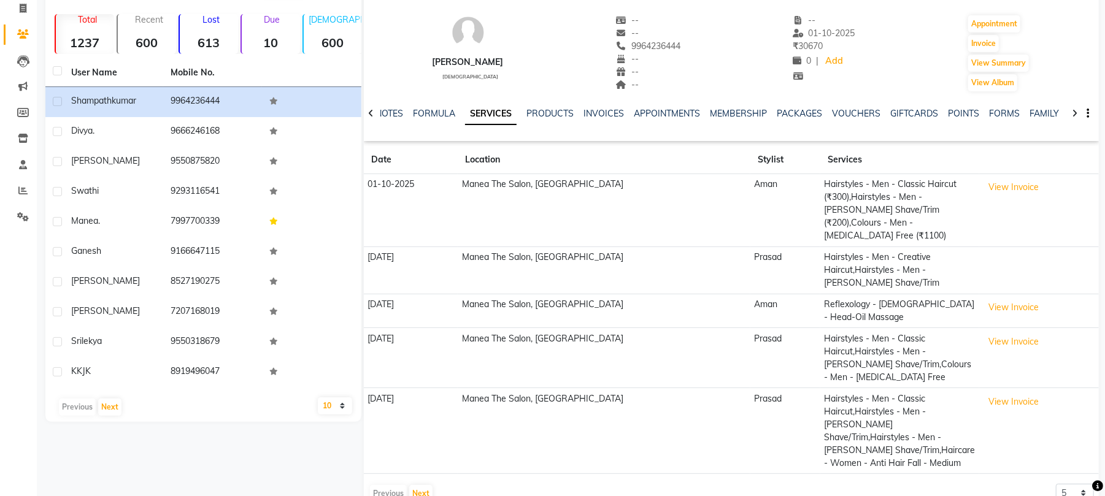
click at [989, 258] on td at bounding box center [1039, 270] width 120 height 47
click at [430, 116] on link "FORMULA" at bounding box center [434, 113] width 42 height 11
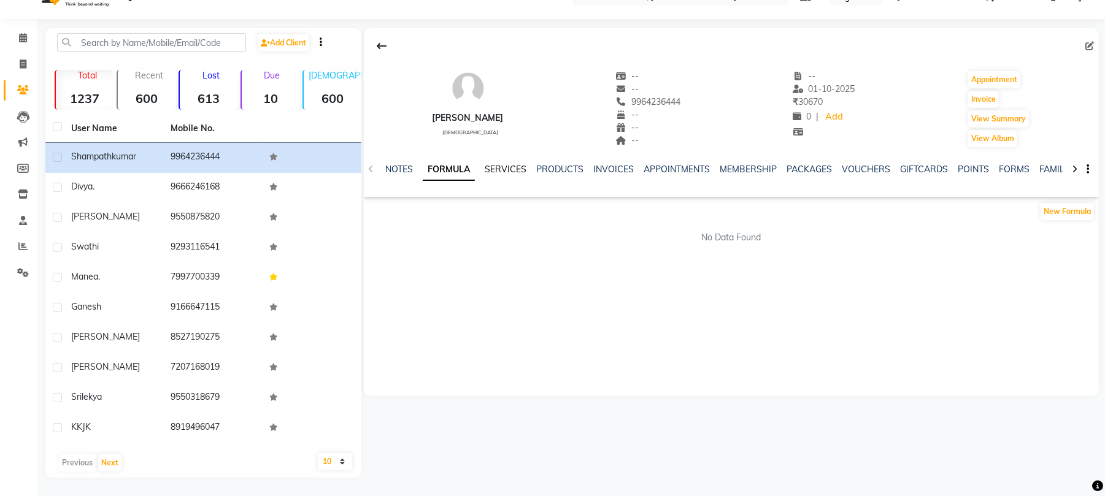
click at [502, 168] on link "SERVICES" at bounding box center [506, 169] width 42 height 11
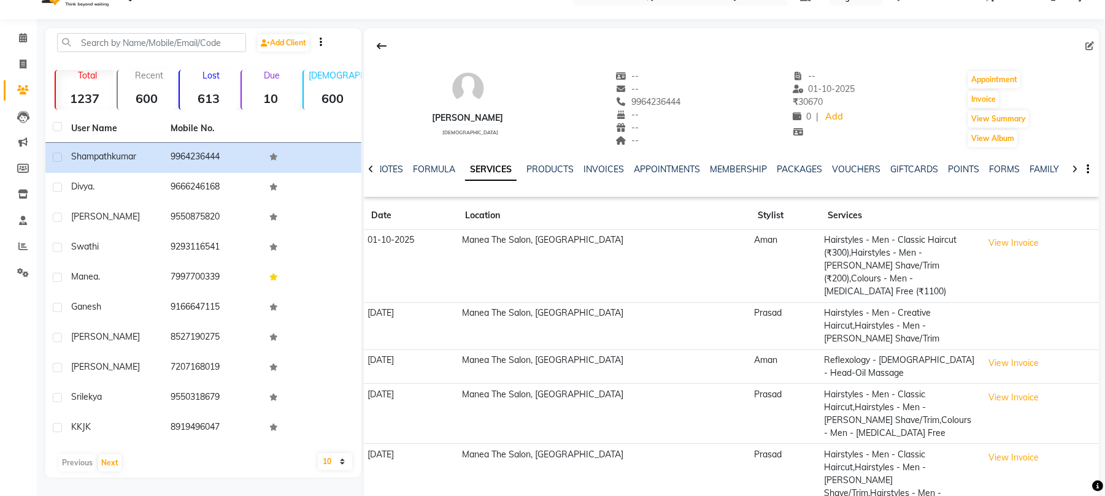
scroll to position [81, 0]
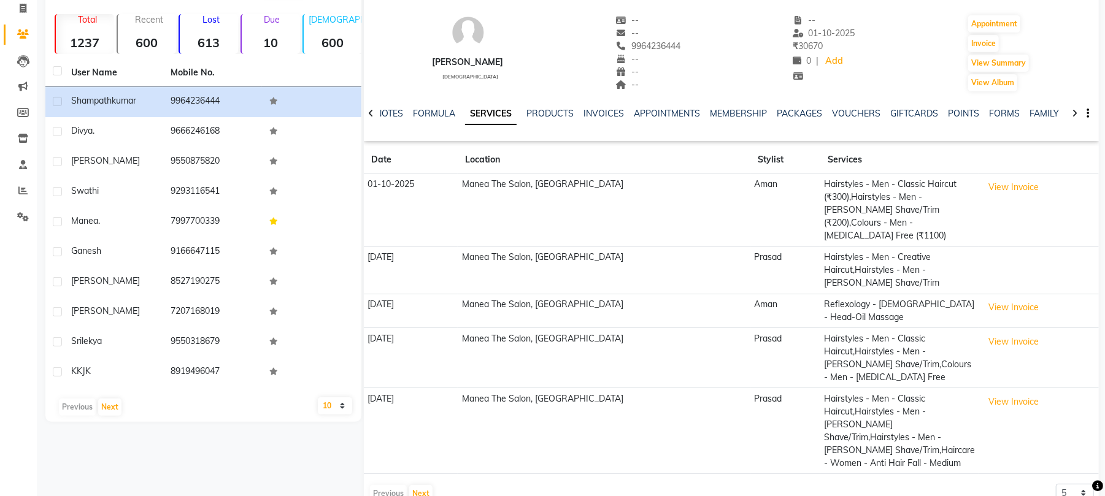
click at [751, 251] on td "Prasad" at bounding box center [786, 270] width 70 height 47
click at [1009, 247] on td at bounding box center [1039, 270] width 120 height 47
drag, startPoint x: 1006, startPoint y: 246, endPoint x: 997, endPoint y: 249, distance: 10.3
click at [1005, 247] on td at bounding box center [1039, 270] width 120 height 47
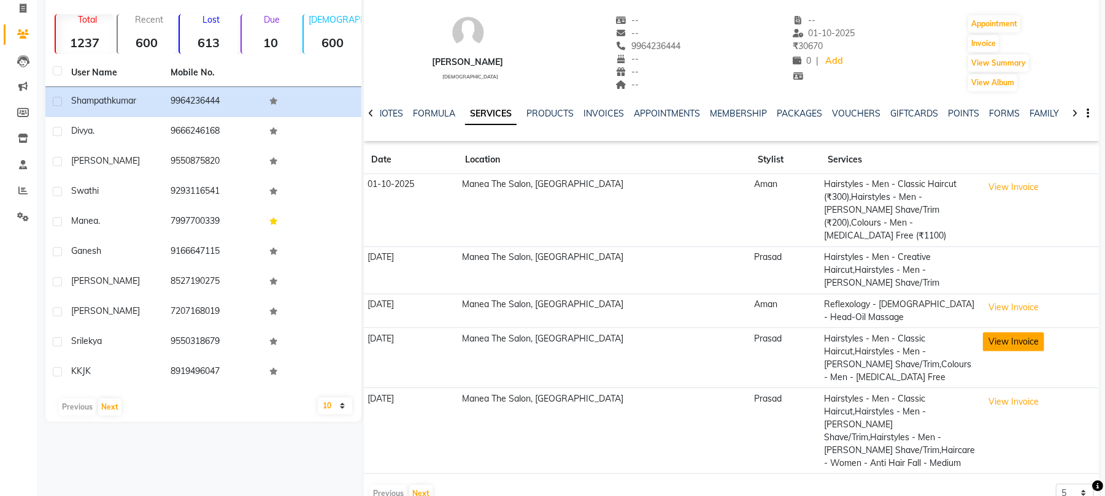
click at [1011, 333] on button "View Invoice" at bounding box center [1013, 342] width 61 height 19
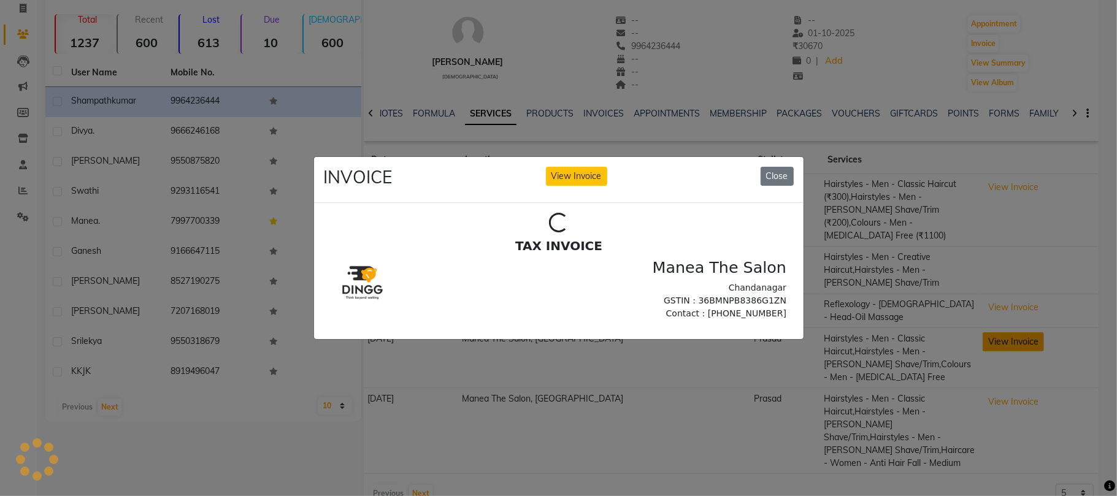
scroll to position [0, 0]
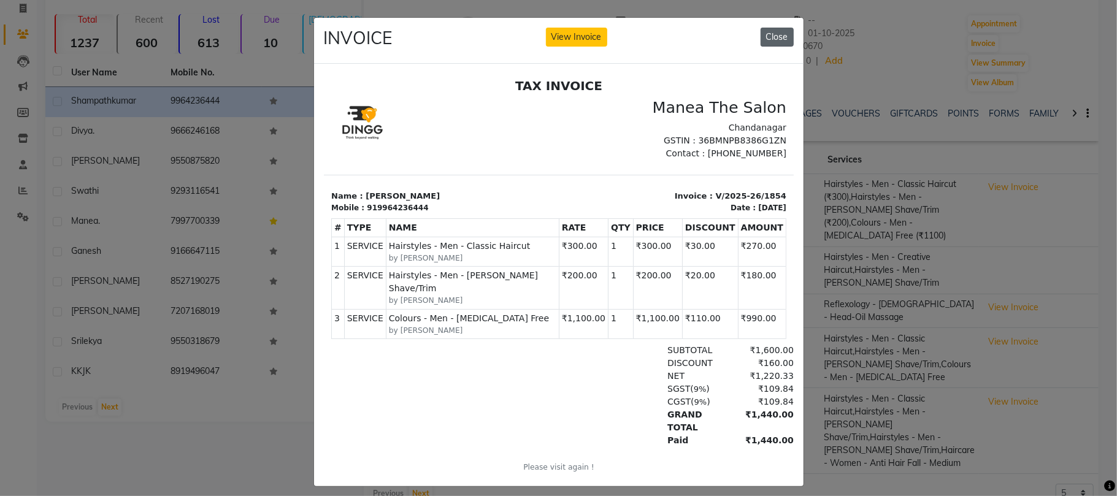
click at [766, 35] on button "Close" at bounding box center [777, 37] width 33 height 19
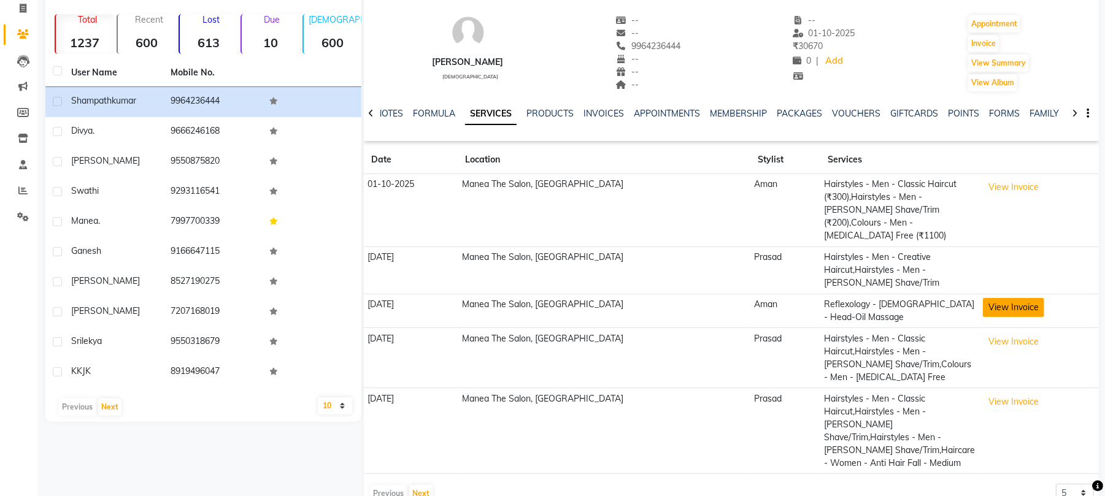
click at [1002, 298] on button "View Invoice" at bounding box center [1013, 307] width 61 height 19
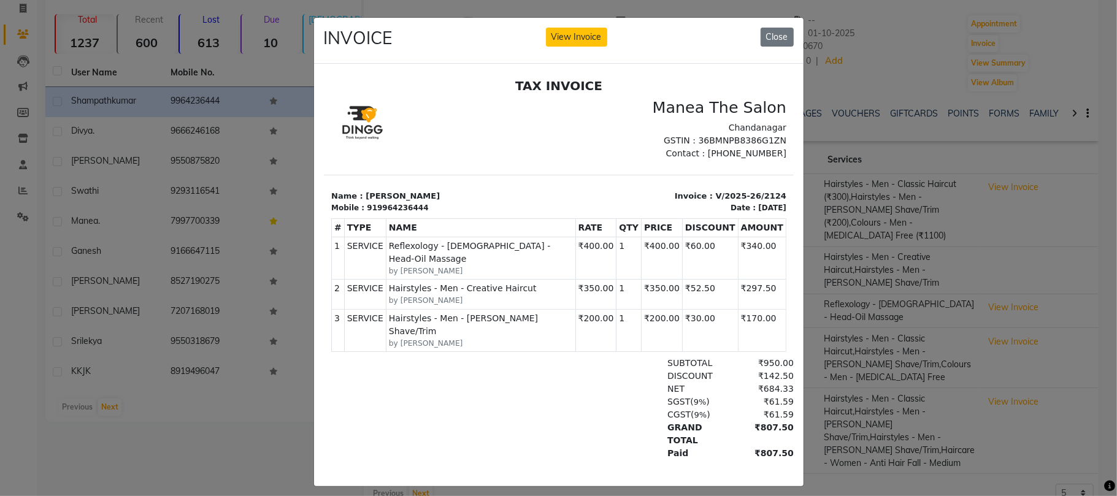
click at [1051, 263] on ngb-modal-window "INVOICE View Invoice Close" at bounding box center [558, 248] width 1117 height 496
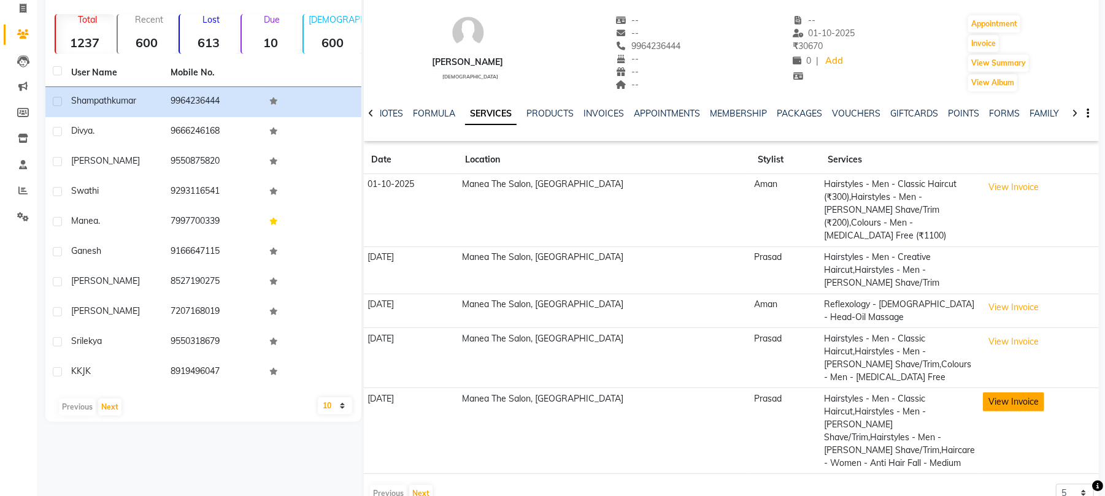
click at [1028, 393] on button "View Invoice" at bounding box center [1013, 402] width 61 height 19
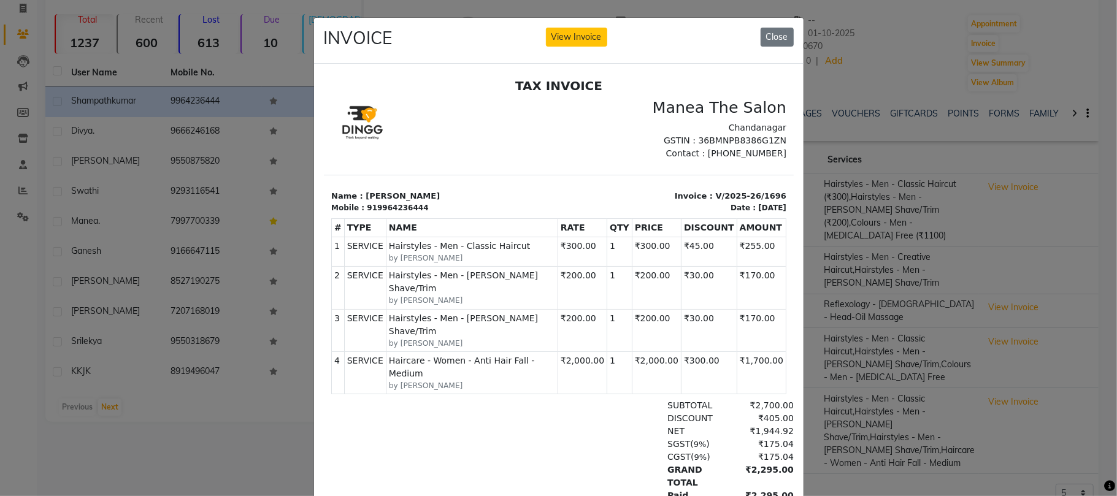
drag, startPoint x: 1037, startPoint y: 259, endPoint x: 1019, endPoint y: 254, distance: 18.5
click at [1036, 258] on ngb-modal-window "INVOICE View Invoice Close" at bounding box center [558, 248] width 1117 height 496
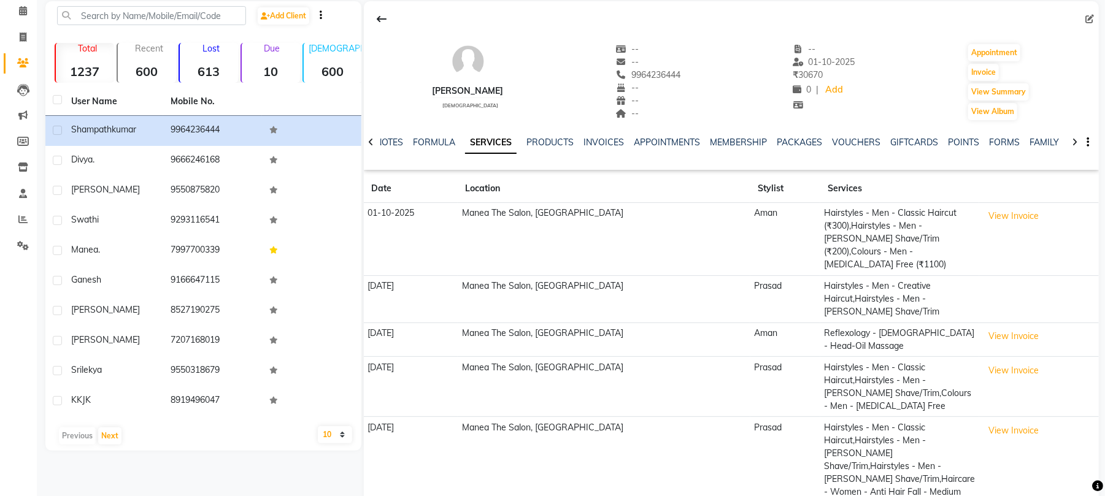
scroll to position [81, 0]
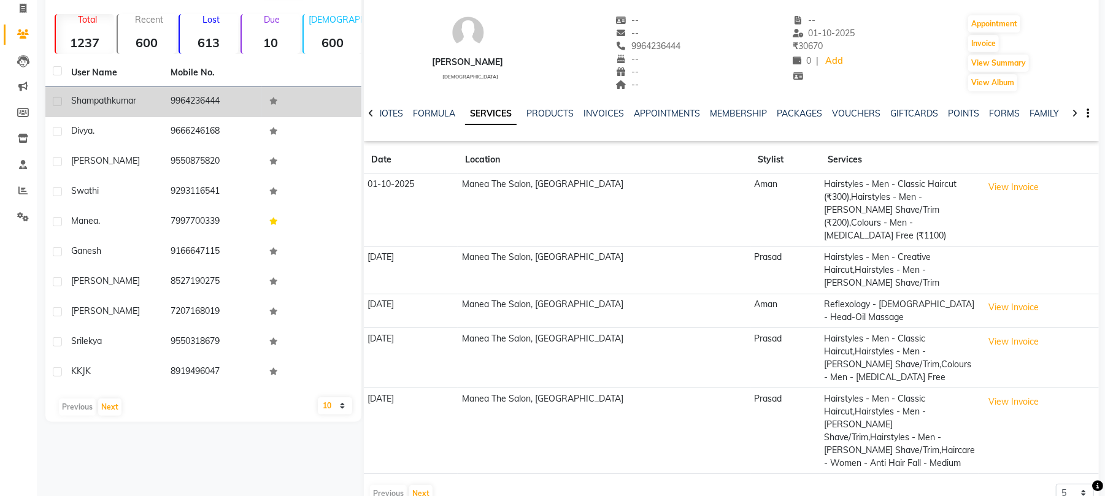
click at [324, 107] on td at bounding box center [311, 102] width 99 height 30
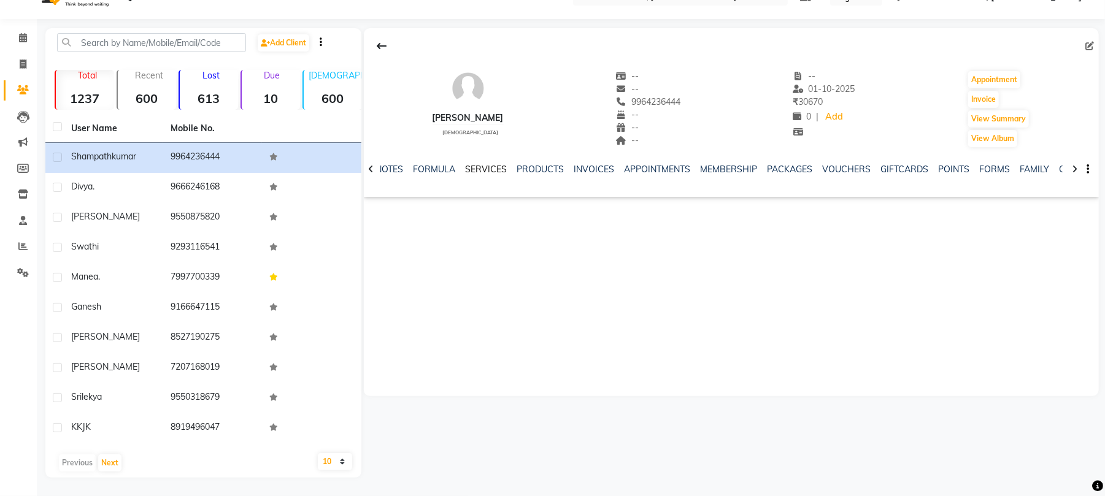
click at [499, 166] on link "SERVICES" at bounding box center [486, 169] width 42 height 11
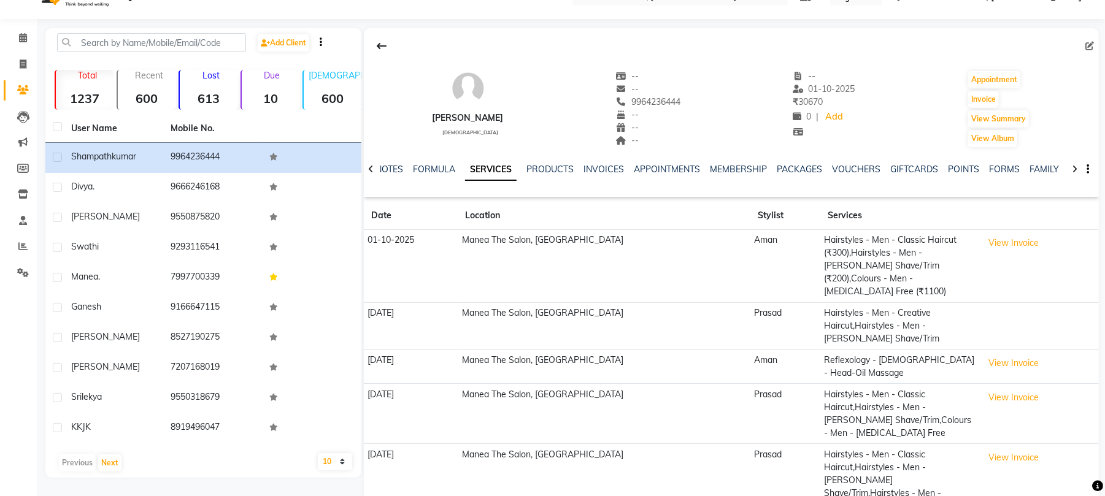
click at [1010, 317] on td at bounding box center [1039, 326] width 120 height 47
drag, startPoint x: 1009, startPoint y: 317, endPoint x: 1010, endPoint y: 299, distance: 17.2
click at [1010, 303] on td at bounding box center [1039, 326] width 120 height 47
